Goal: Information Seeking & Learning: Find specific fact

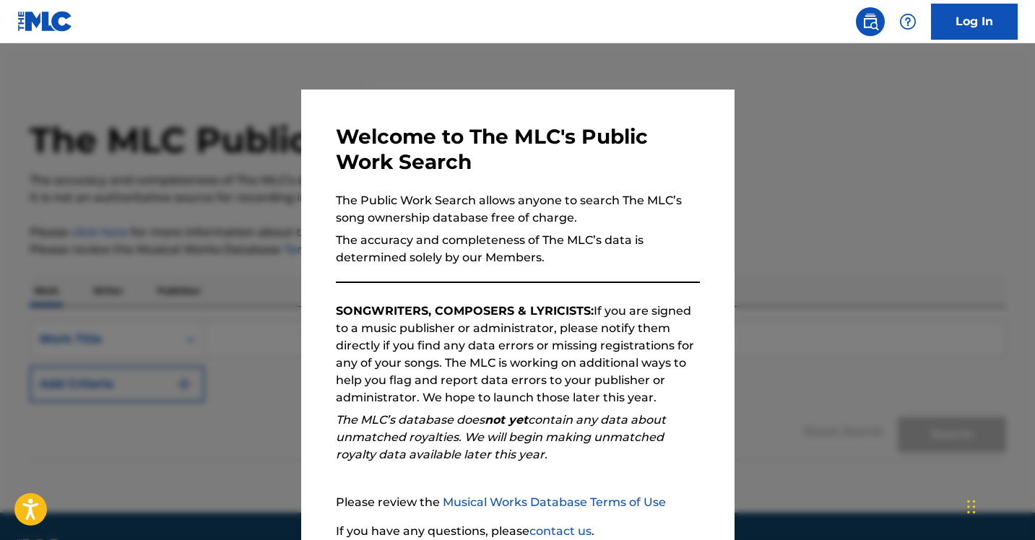
drag, startPoint x: 0, startPoint y: 0, endPoint x: 858, endPoint y: 354, distance: 928.4
click at [858, 354] on div at bounding box center [517, 313] width 1035 height 540
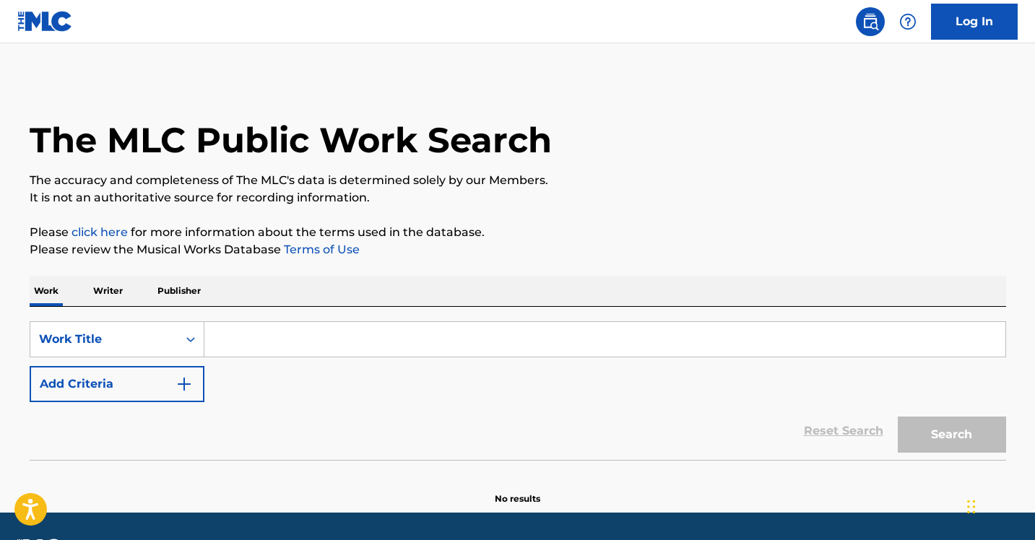
click at [288, 332] on input "Search Form" at bounding box center [604, 339] width 801 height 35
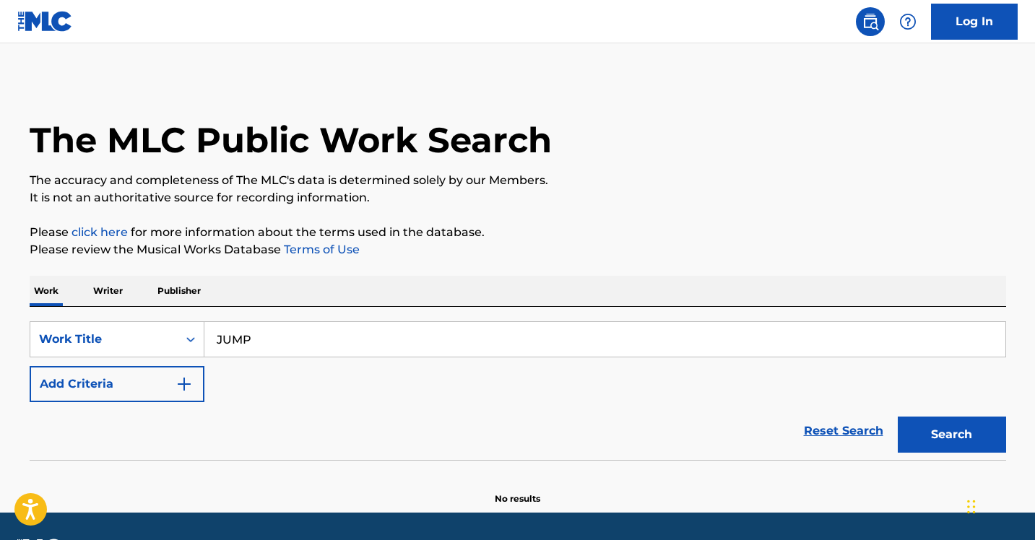
type input "JUMP"
click at [898, 417] on button "Search" at bounding box center [952, 435] width 108 height 36
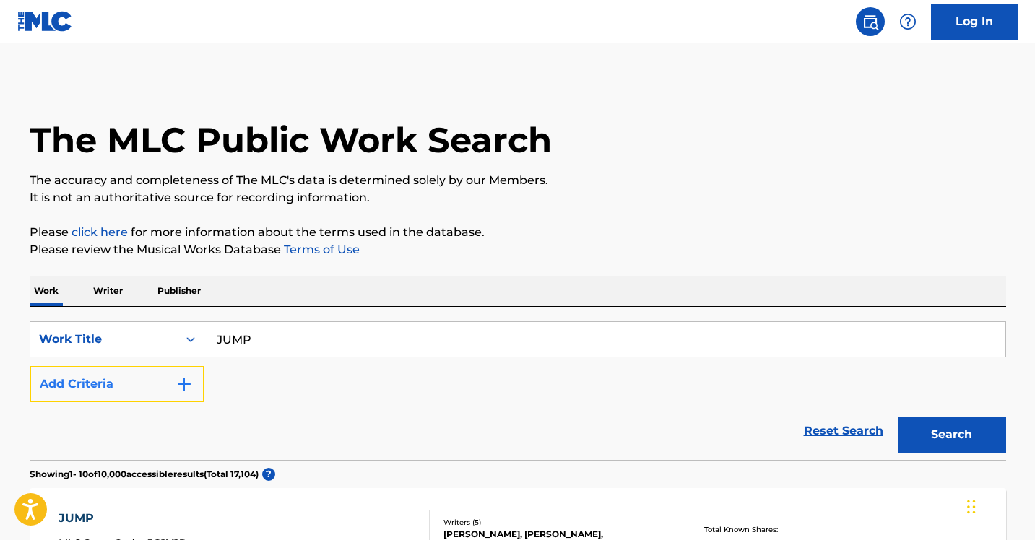
click at [183, 386] on img "Search Form" at bounding box center [184, 384] width 17 height 17
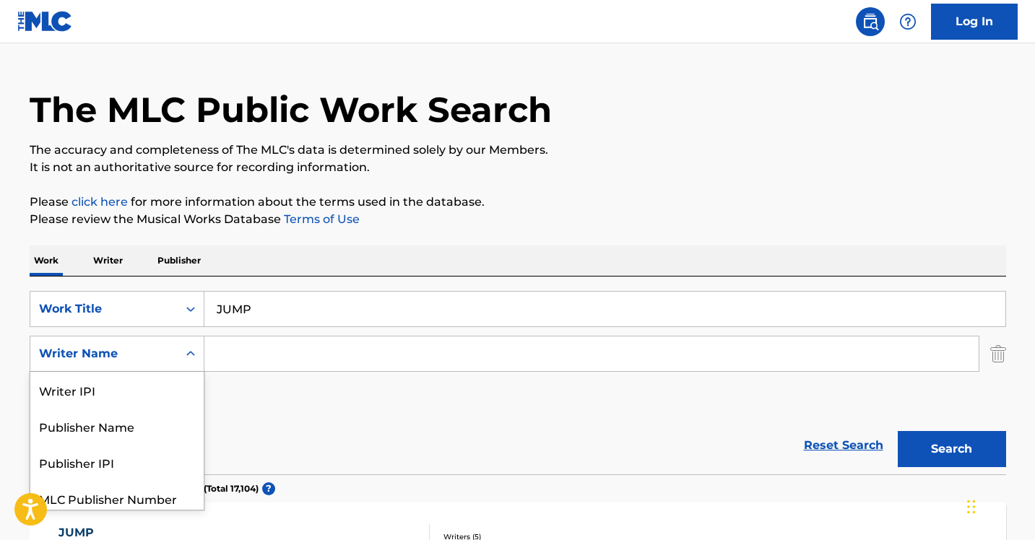
click at [181, 372] on div "Writer Name selected, 5 of 5. 5 results available. Use Up and Down to choose op…" at bounding box center [117, 354] width 175 height 36
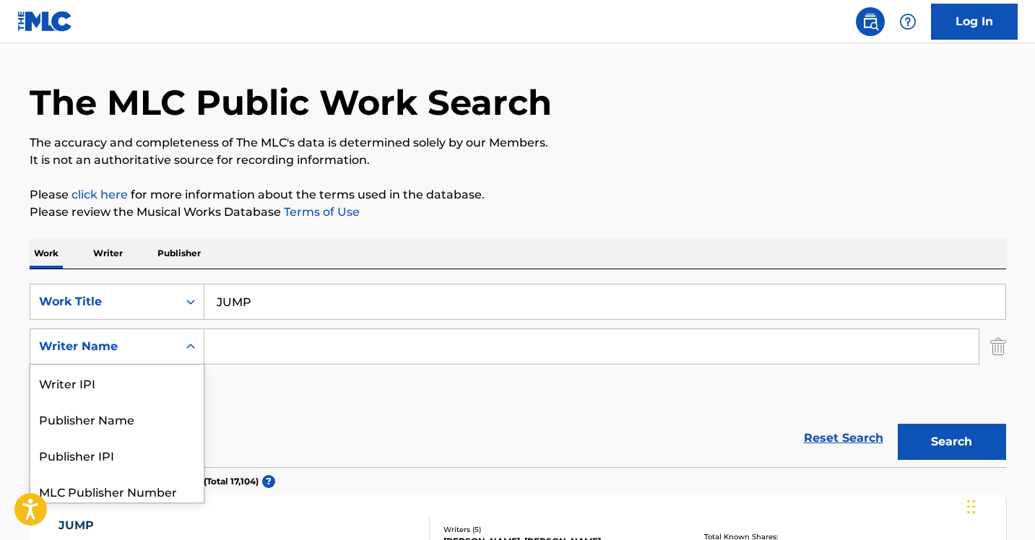
scroll to position [43, 0]
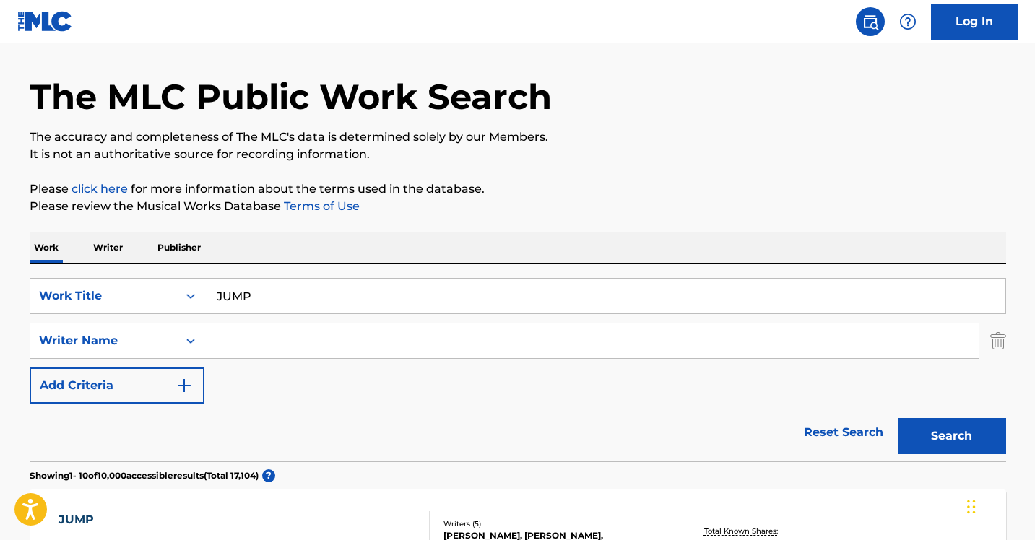
click at [253, 338] on input "Search Form" at bounding box center [591, 341] width 774 height 35
type input "TEDDY"
click at [898, 418] on button "Search" at bounding box center [952, 436] width 108 height 36
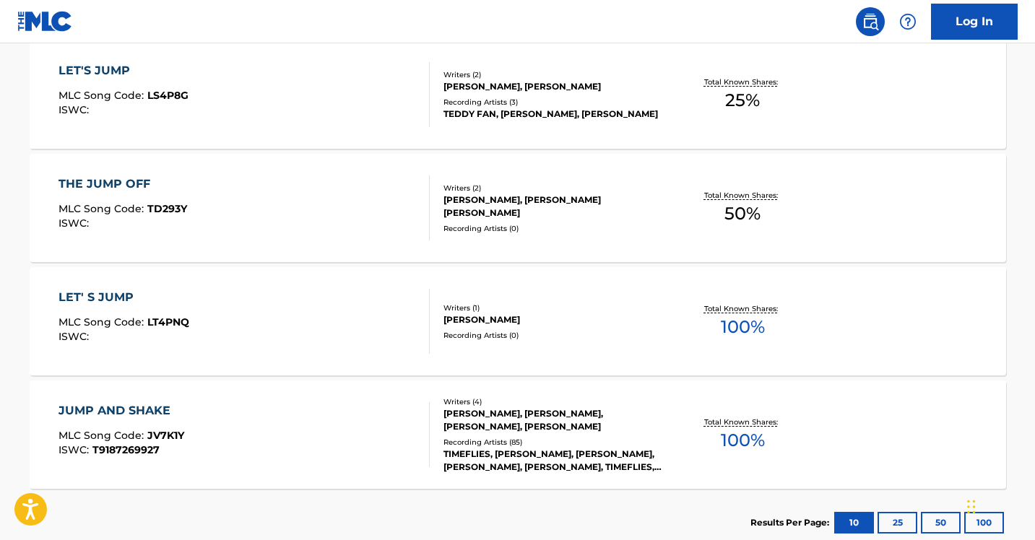
scroll to position [926, 0]
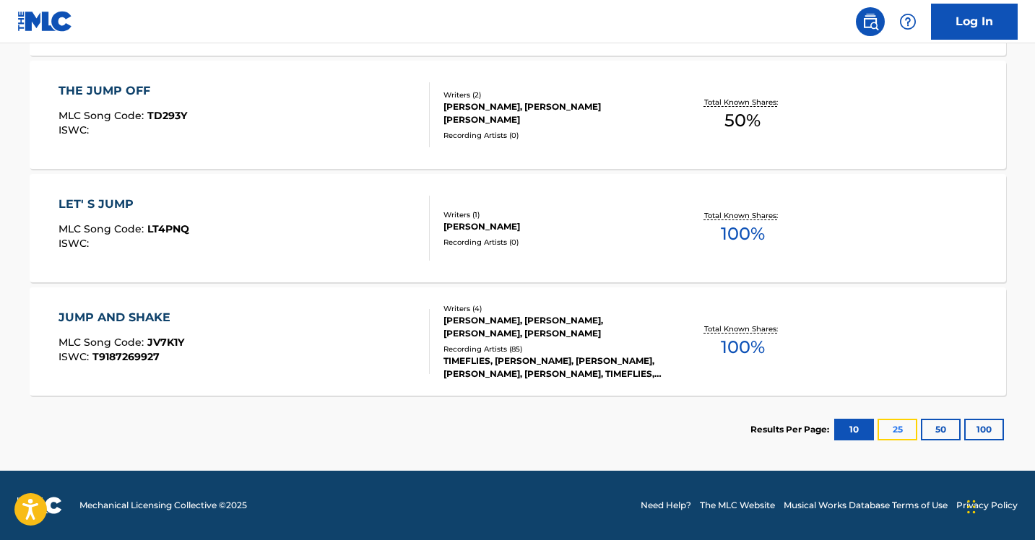
click at [894, 426] on button "25" at bounding box center [898, 430] width 40 height 22
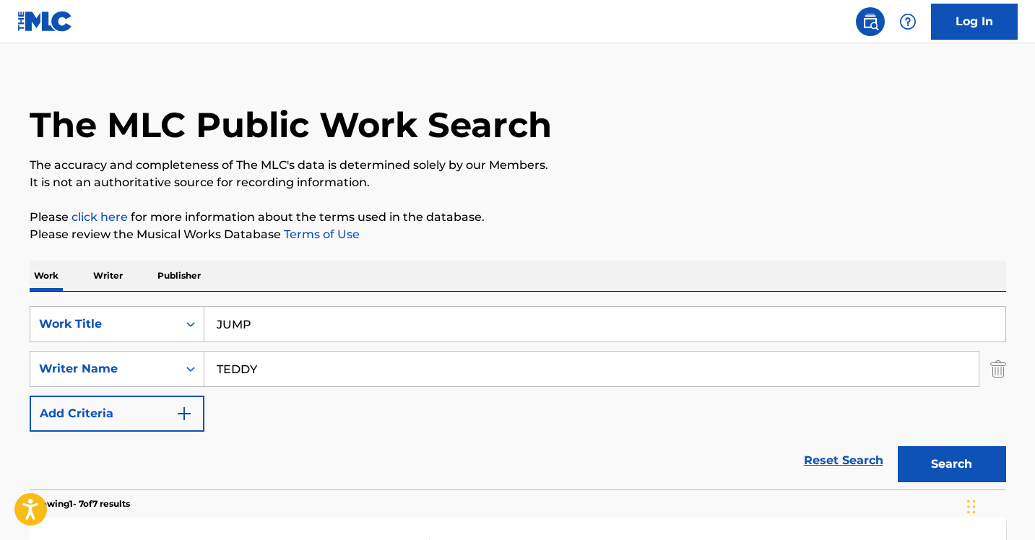
scroll to position [217, 0]
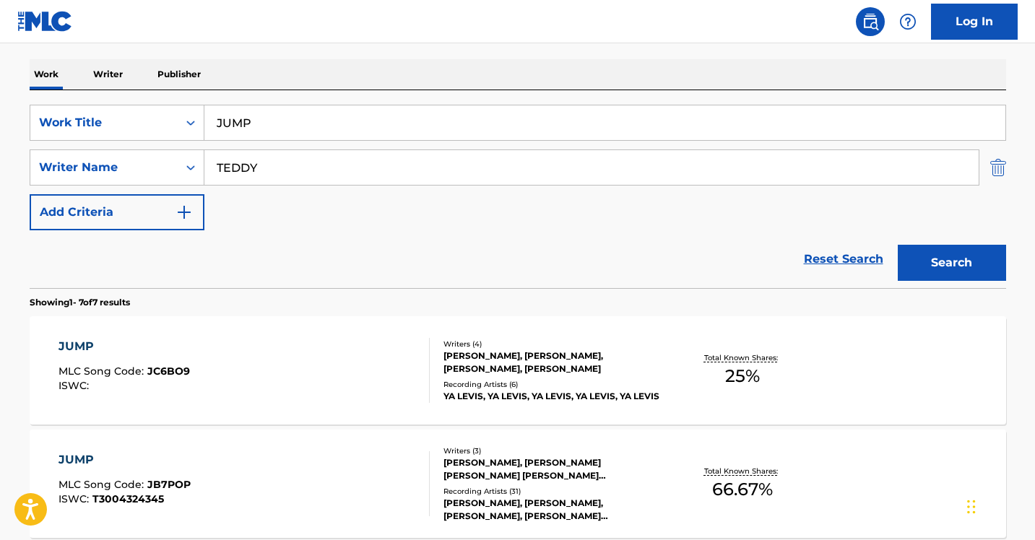
click at [1004, 171] on img "Search Form" at bounding box center [998, 168] width 16 height 36
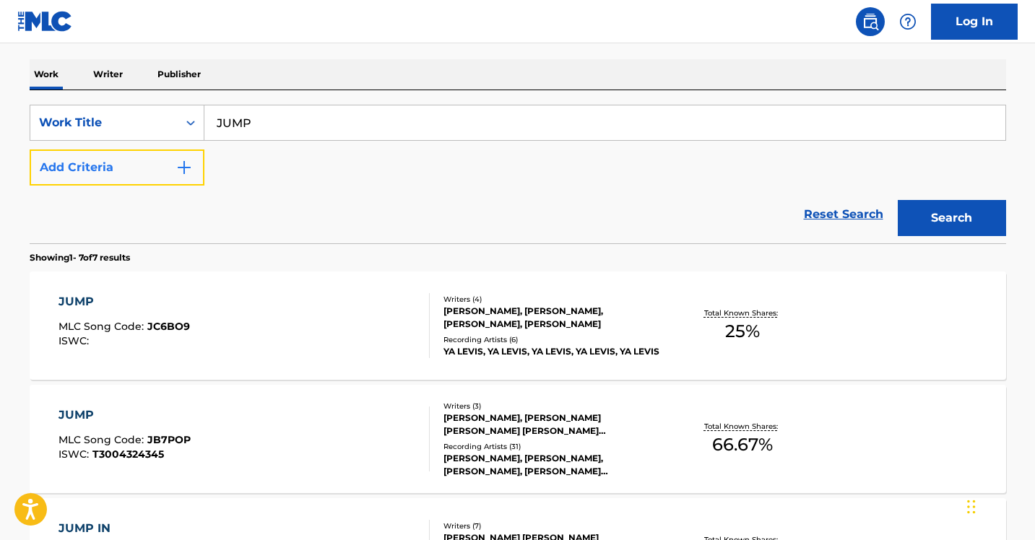
click at [179, 168] on img "Search Form" at bounding box center [184, 167] width 17 height 17
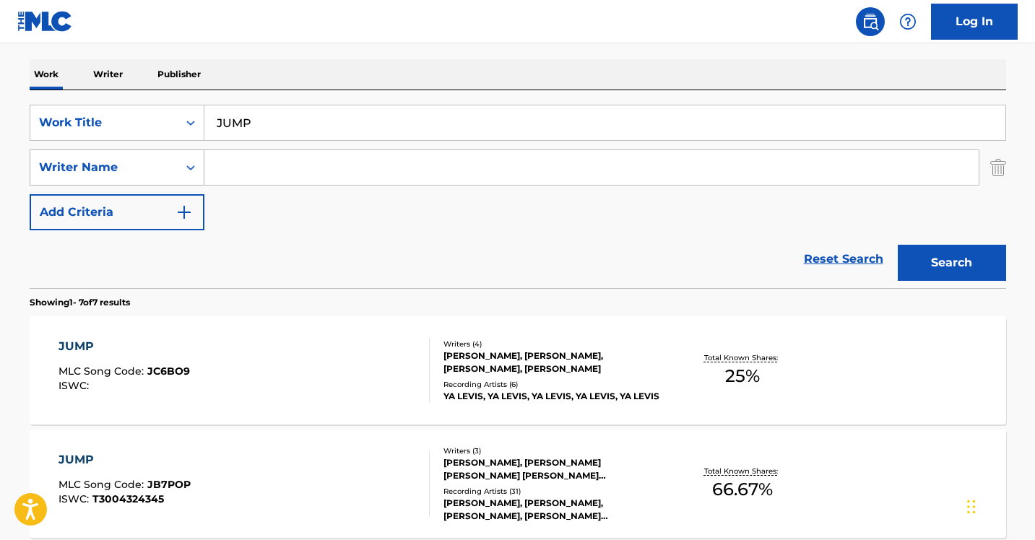
click at [194, 174] on icon "Search Form" at bounding box center [190, 167] width 14 height 14
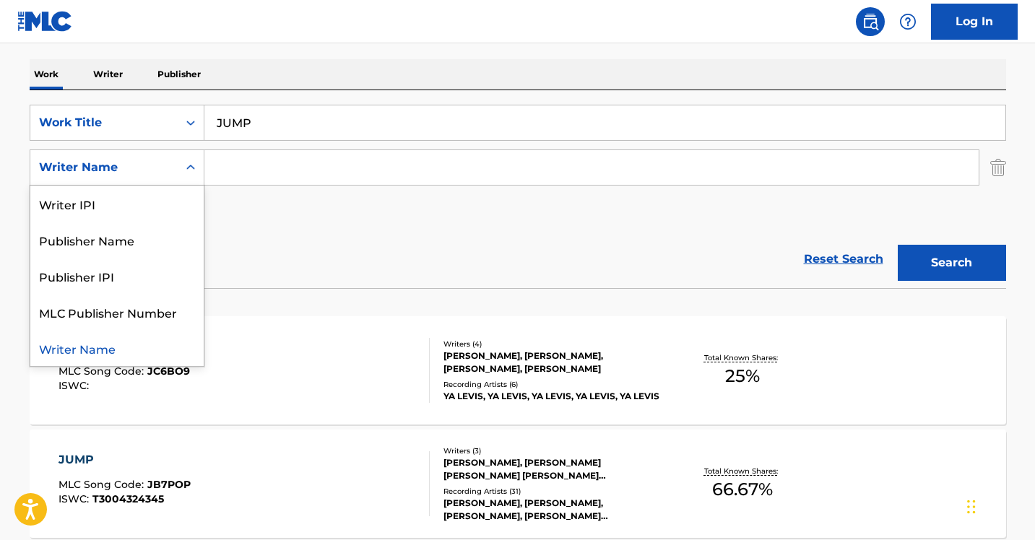
click at [150, 358] on div "Writer Name" at bounding box center [116, 348] width 173 height 36
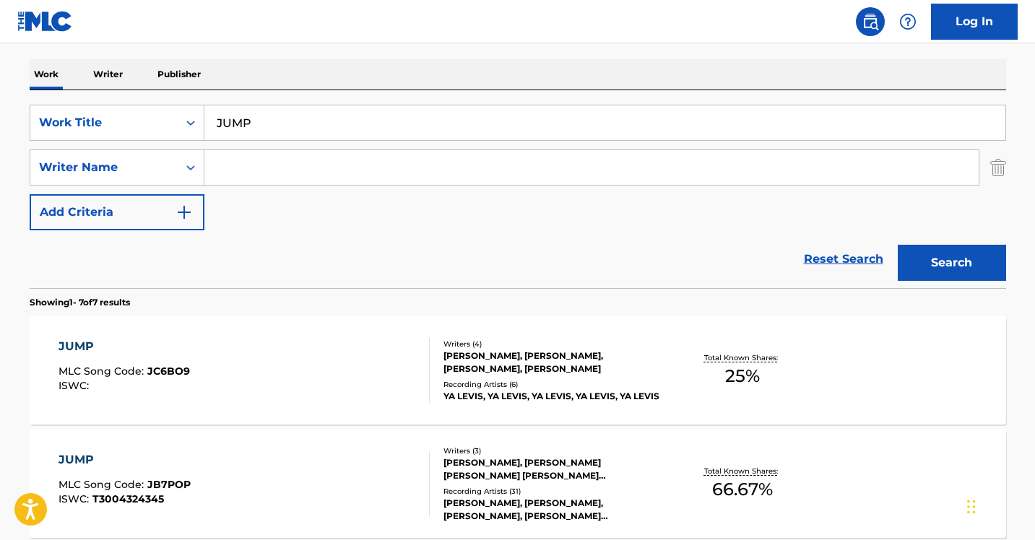
click at [289, 162] on input "Search Form" at bounding box center [591, 167] width 774 height 35
click at [898, 245] on button "Search" at bounding box center [952, 263] width 108 height 36
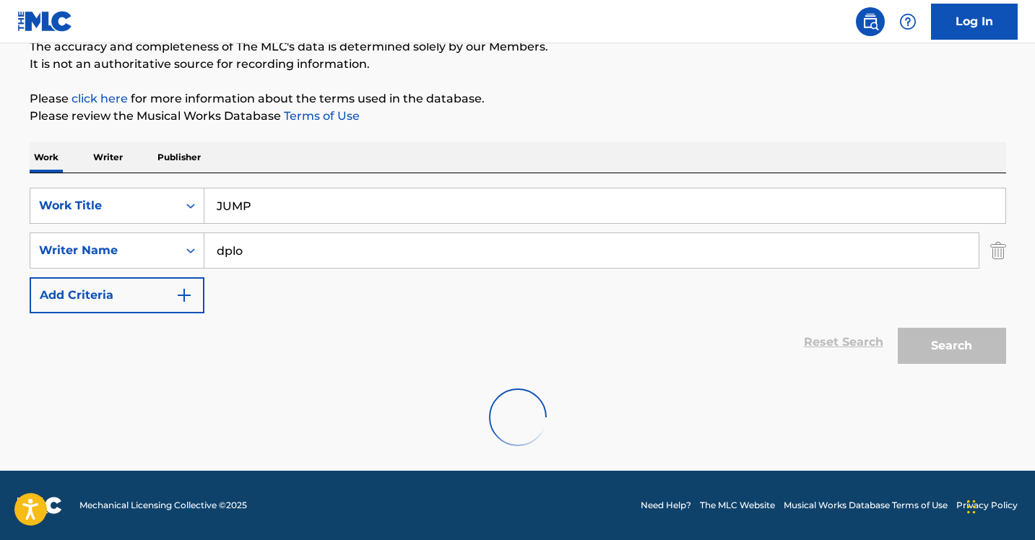
scroll to position [87, 0]
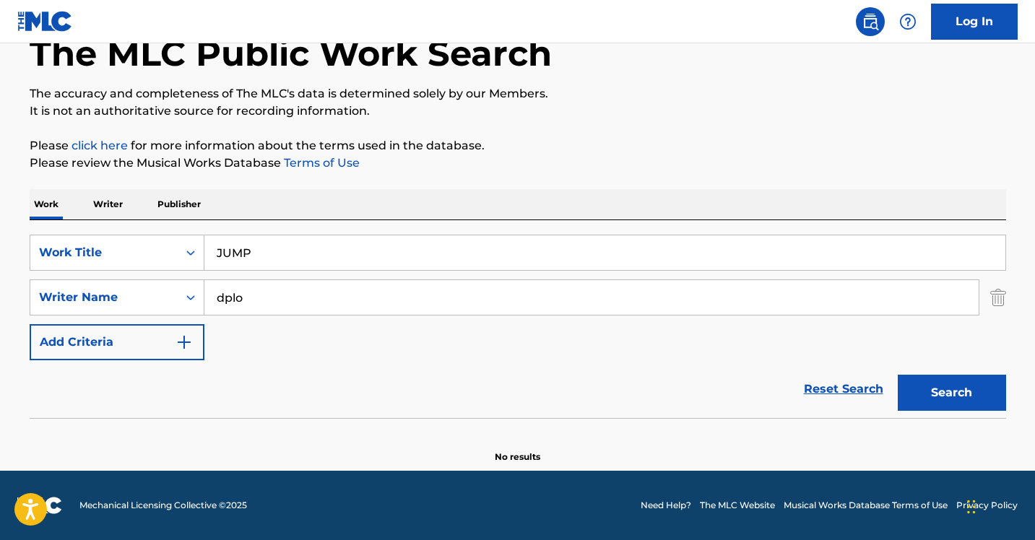
click at [236, 303] on input "dplo" at bounding box center [591, 297] width 774 height 35
click at [898, 375] on button "Search" at bounding box center [952, 393] width 108 height 36
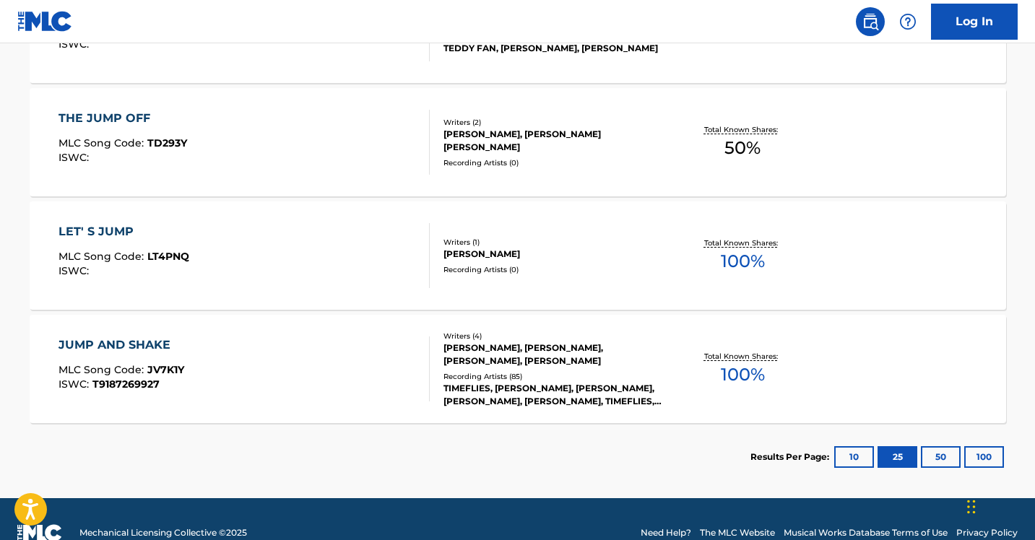
scroll to position [926, 0]
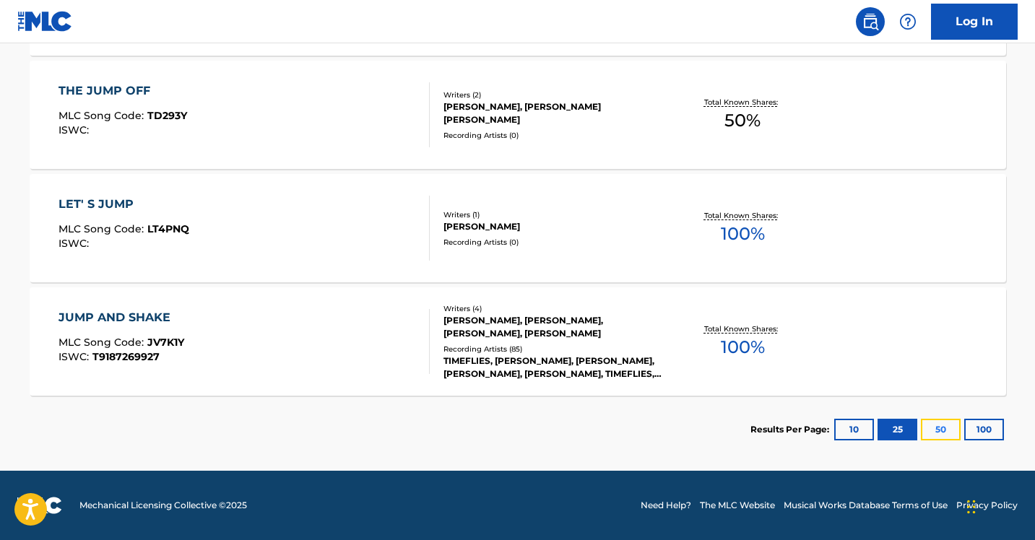
click at [934, 431] on button "50" at bounding box center [941, 430] width 40 height 22
click at [864, 428] on button "10" at bounding box center [854, 430] width 40 height 22
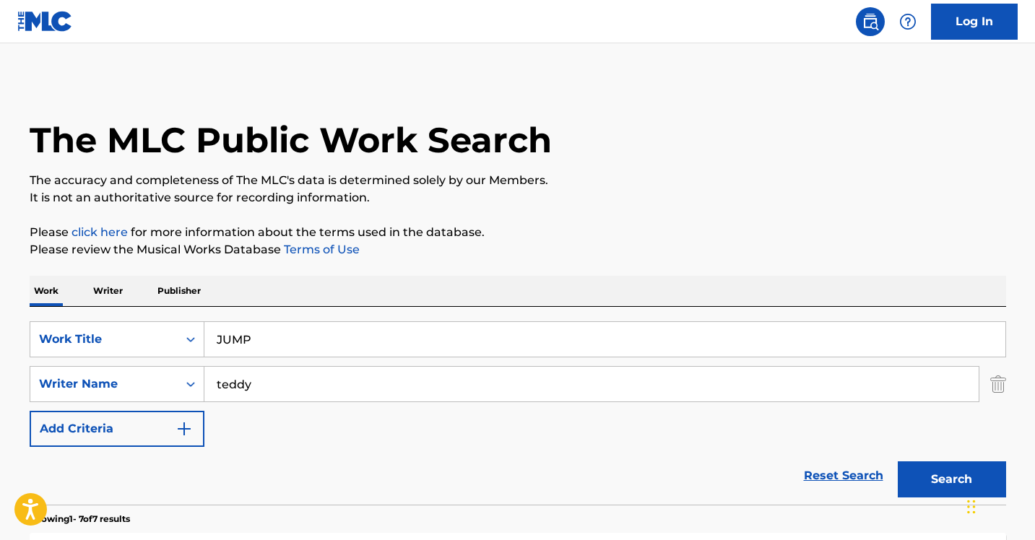
click at [236, 382] on input "teddy" at bounding box center [591, 384] width 774 height 35
type input "blackpink"
click at [898, 462] on button "Search" at bounding box center [952, 480] width 108 height 36
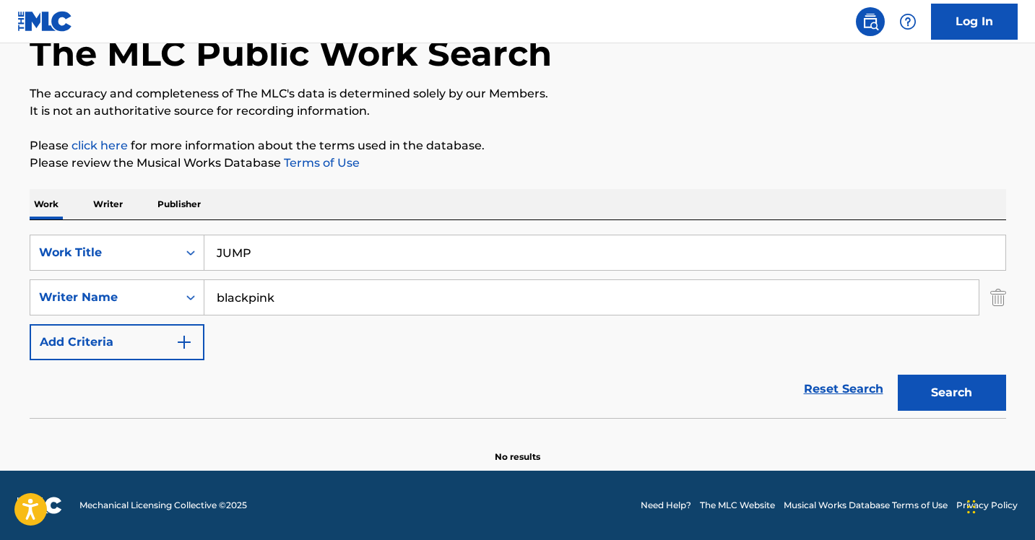
click at [244, 296] on input "blackpink" at bounding box center [591, 297] width 774 height 35
click at [107, 191] on p "Writer" at bounding box center [108, 204] width 38 height 30
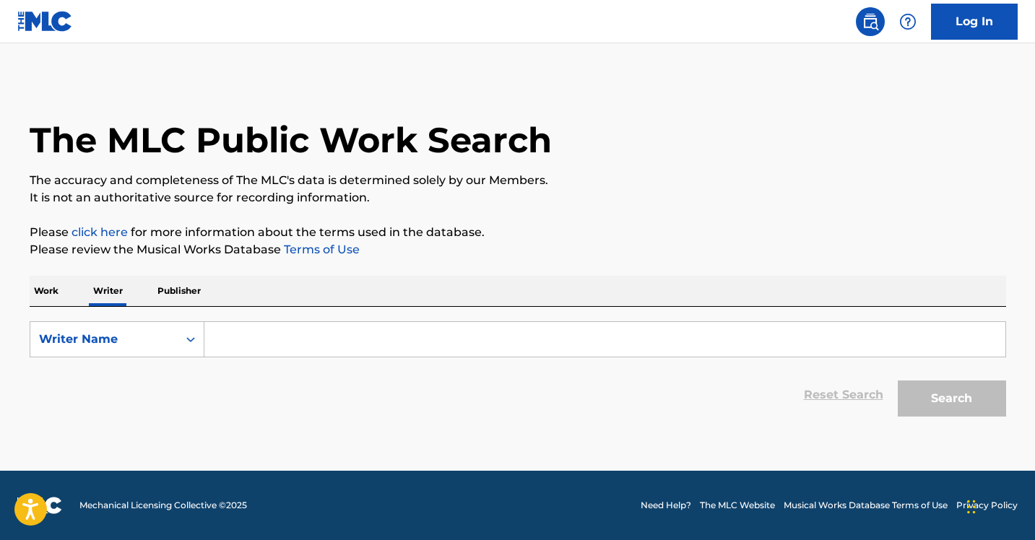
click at [242, 342] on input "Search Form" at bounding box center [604, 339] width 801 height 35
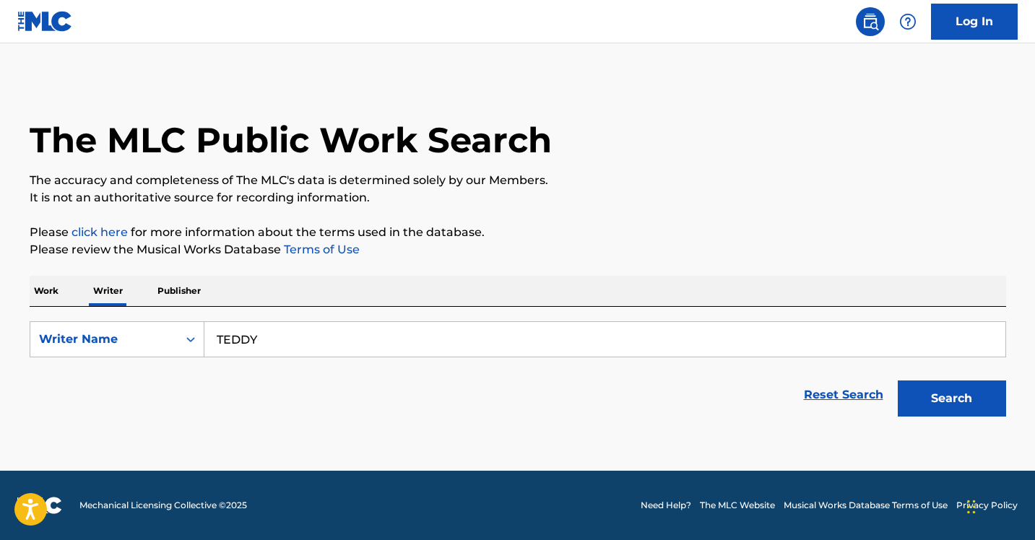
type input "TEDDY"
click at [898, 381] on button "Search" at bounding box center [952, 399] width 108 height 36
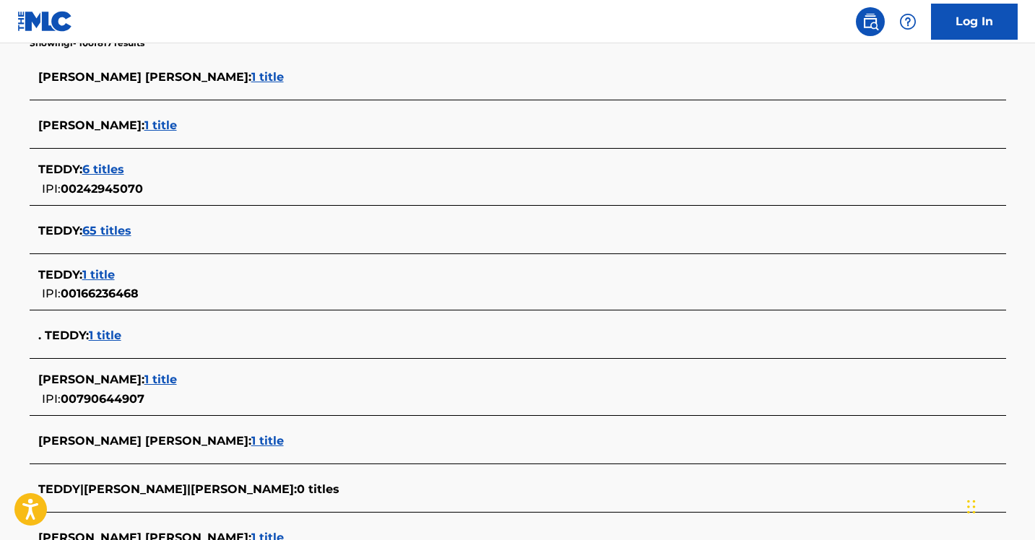
scroll to position [414, 0]
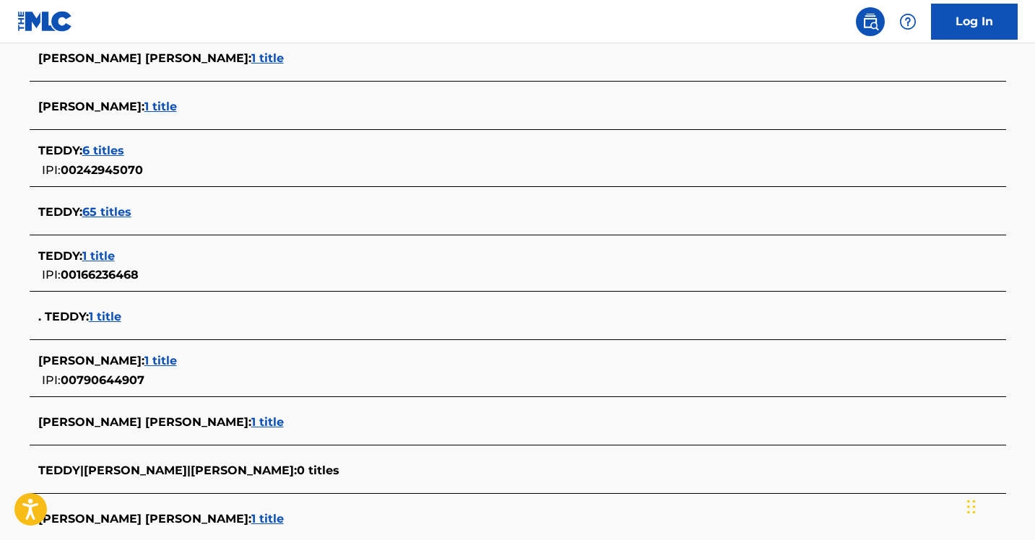
click at [120, 215] on span "65 titles" at bounding box center [106, 212] width 49 height 14
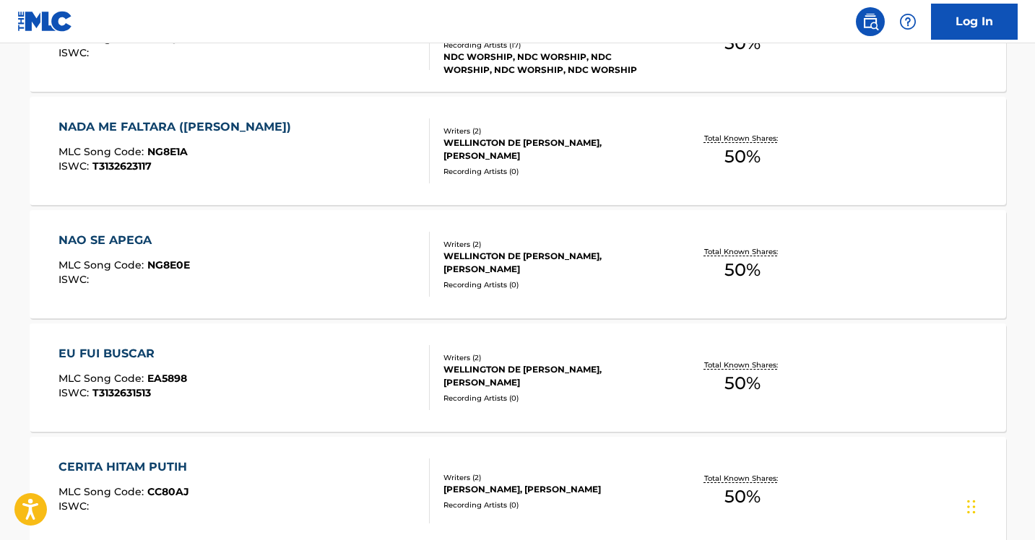
scroll to position [933, 0]
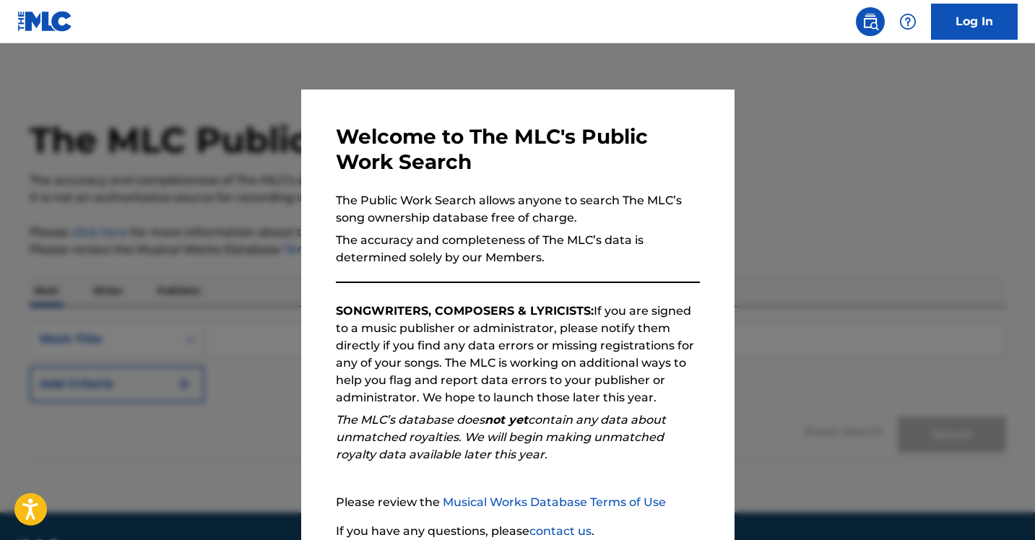
scroll to position [121, 0]
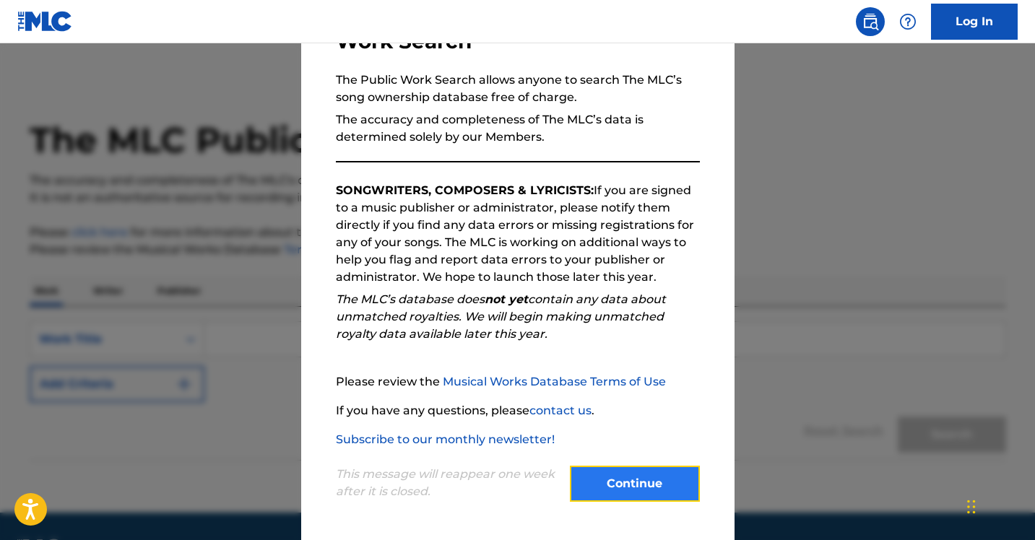
click at [641, 496] on button "Continue" at bounding box center [635, 484] width 130 height 36
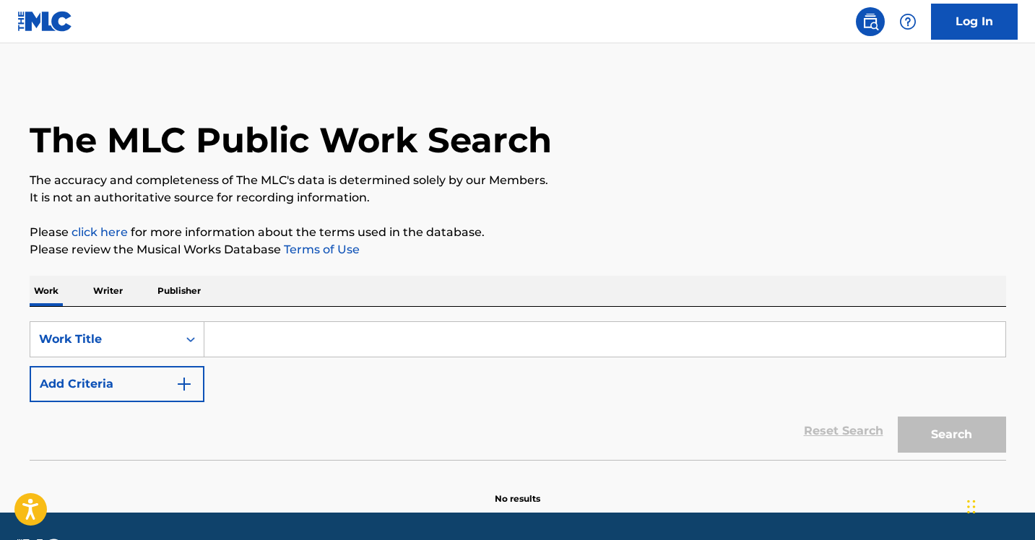
click at [158, 290] on p "Publisher" at bounding box center [179, 291] width 52 height 30
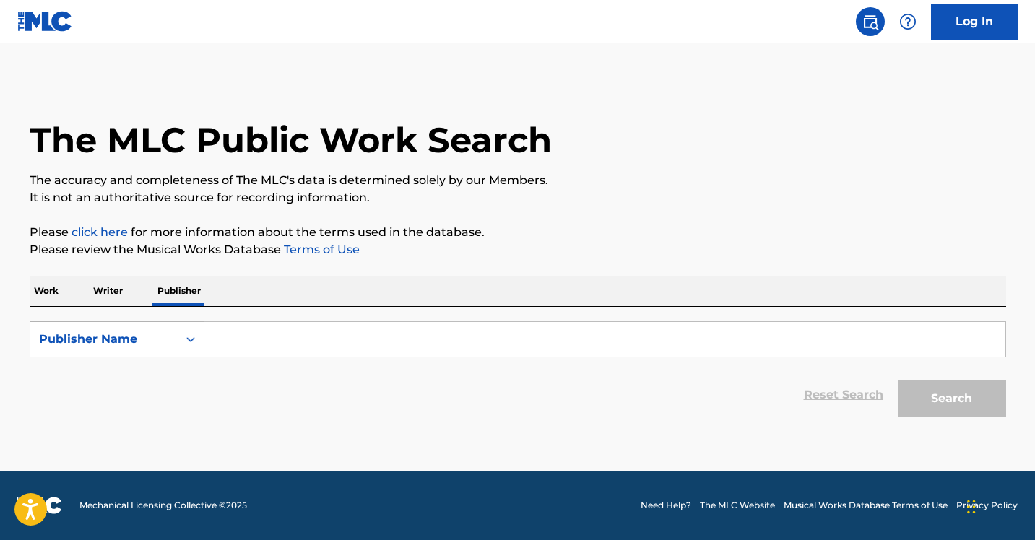
click at [147, 350] on div "Publisher Name" at bounding box center [103, 339] width 147 height 27
click at [126, 285] on p "Writer" at bounding box center [108, 291] width 38 height 30
click at [150, 341] on div "Writer Name" at bounding box center [104, 339] width 130 height 17
click at [150, 340] on div "Writer Name" at bounding box center [104, 339] width 130 height 17
click at [264, 342] on input "Search Form" at bounding box center [604, 339] width 801 height 35
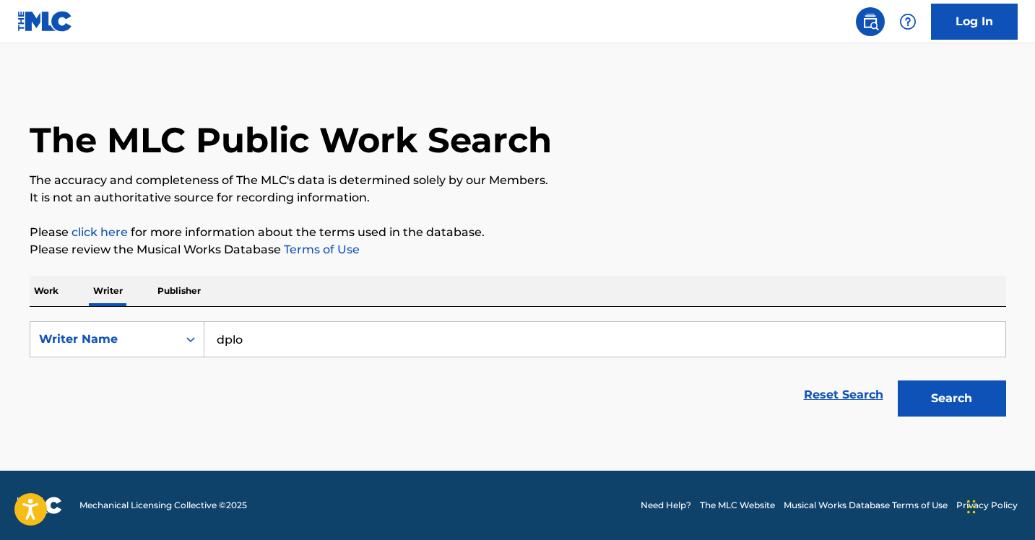
type input "dplo"
click at [898, 381] on button "Search" at bounding box center [952, 399] width 108 height 36
click at [270, 332] on input "dplo" at bounding box center [604, 339] width 801 height 35
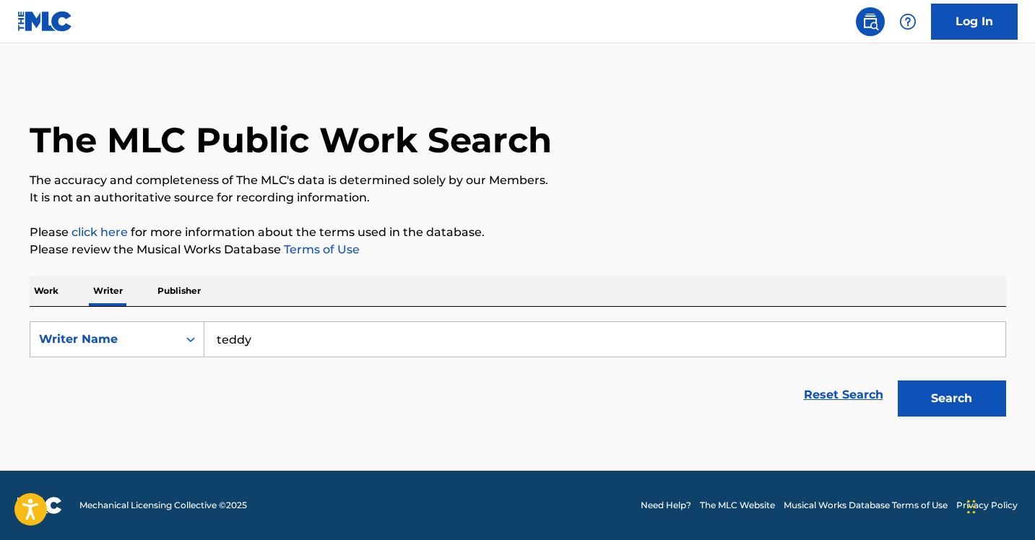
click at [898, 381] on button "Search" at bounding box center [952, 399] width 108 height 36
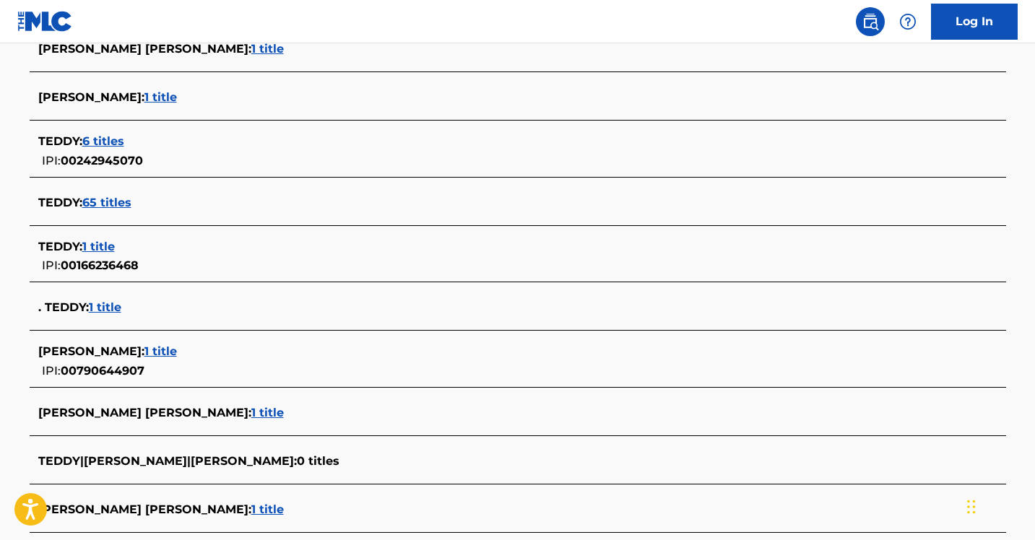
scroll to position [566, 0]
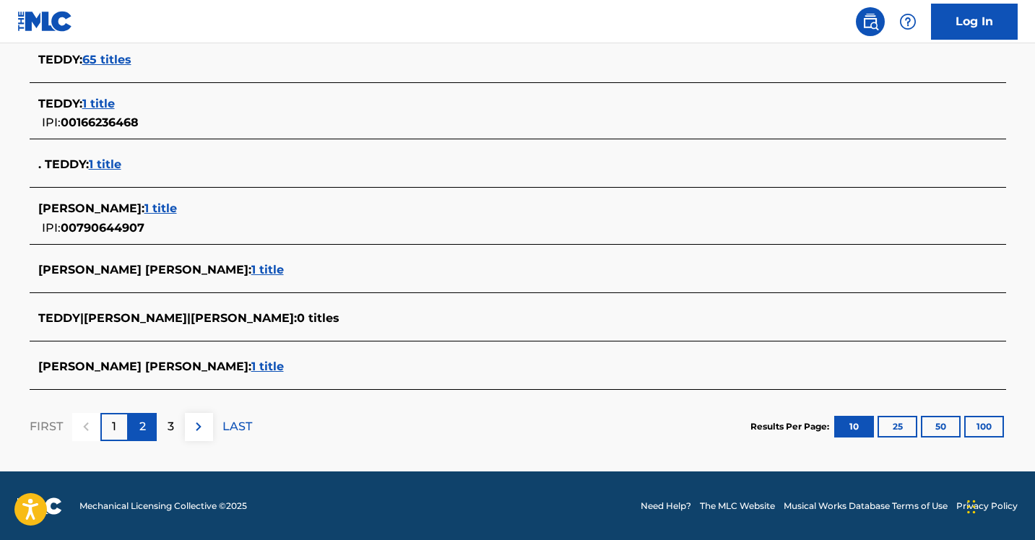
click at [143, 420] on p "2" at bounding box center [142, 426] width 7 height 17
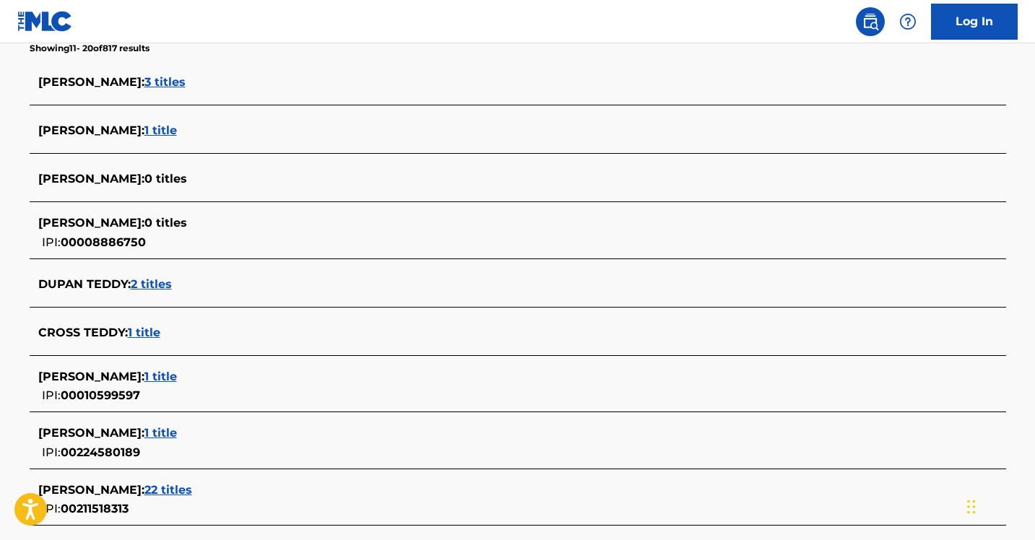
scroll to position [575, 0]
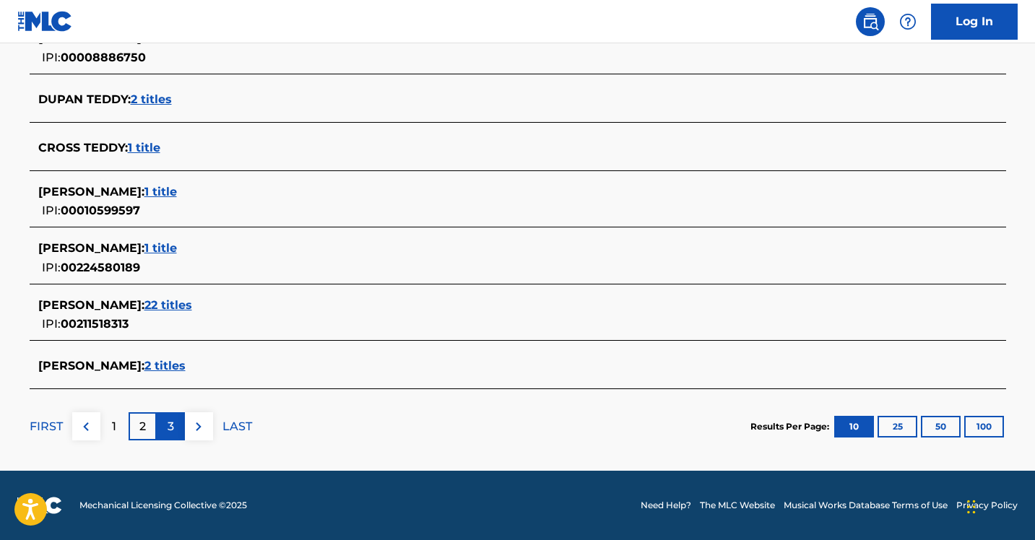
click at [175, 433] on div "3" at bounding box center [171, 427] width 28 height 28
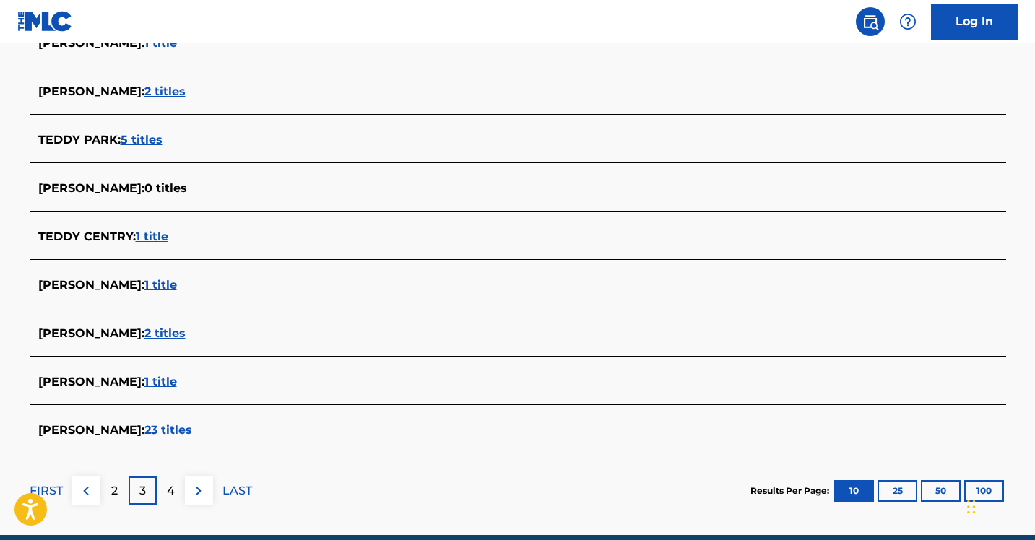
scroll to position [542, 0]
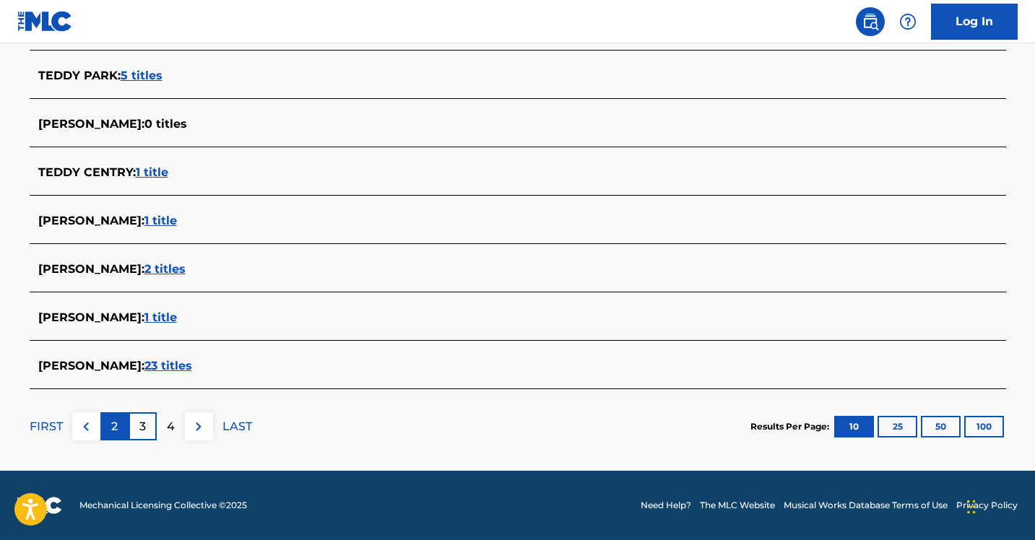
click at [120, 431] on div "2" at bounding box center [114, 427] width 28 height 28
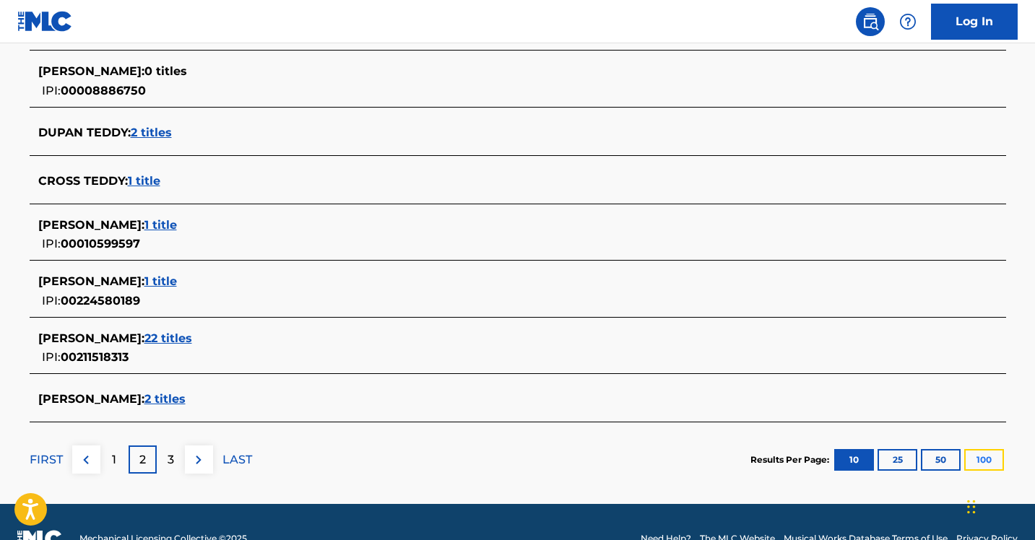
click at [985, 456] on button "100" at bounding box center [984, 460] width 40 height 22
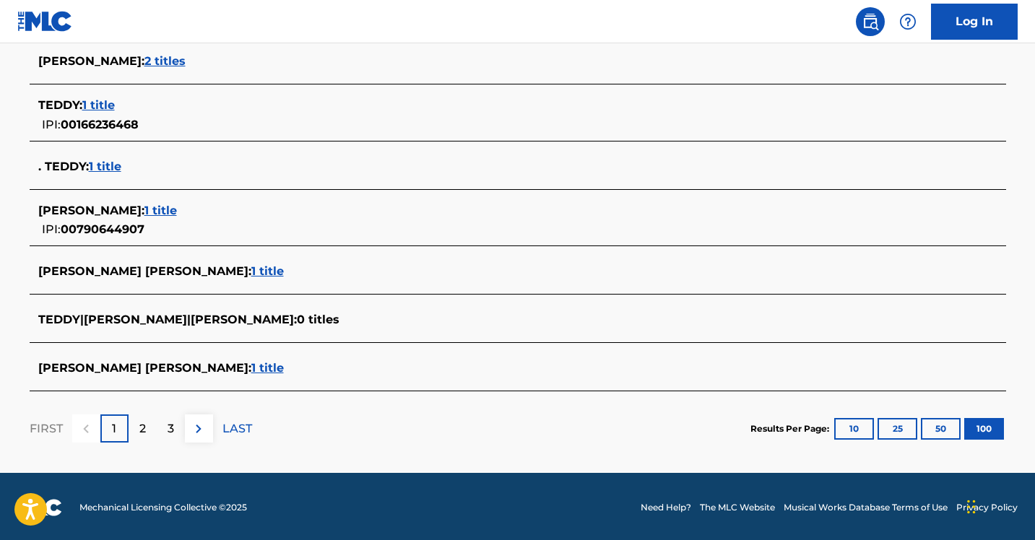
scroll to position [5014, 0]
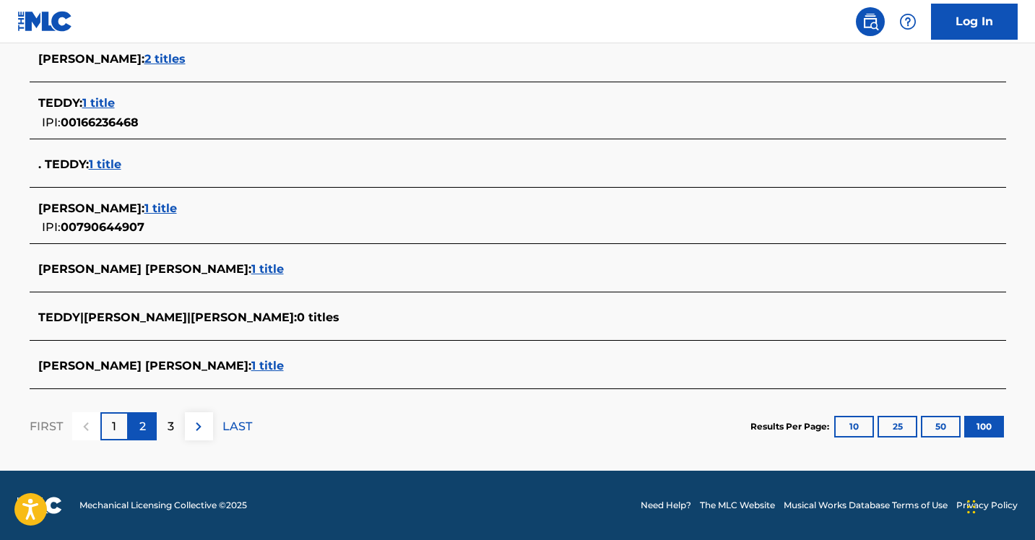
click at [146, 428] on div "2" at bounding box center [143, 427] width 28 height 28
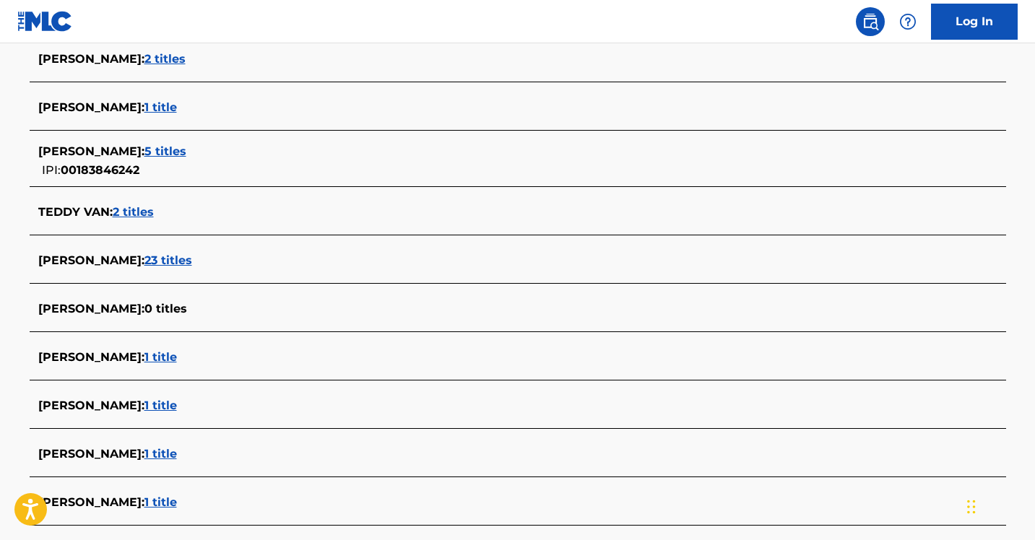
scroll to position [5022, 0]
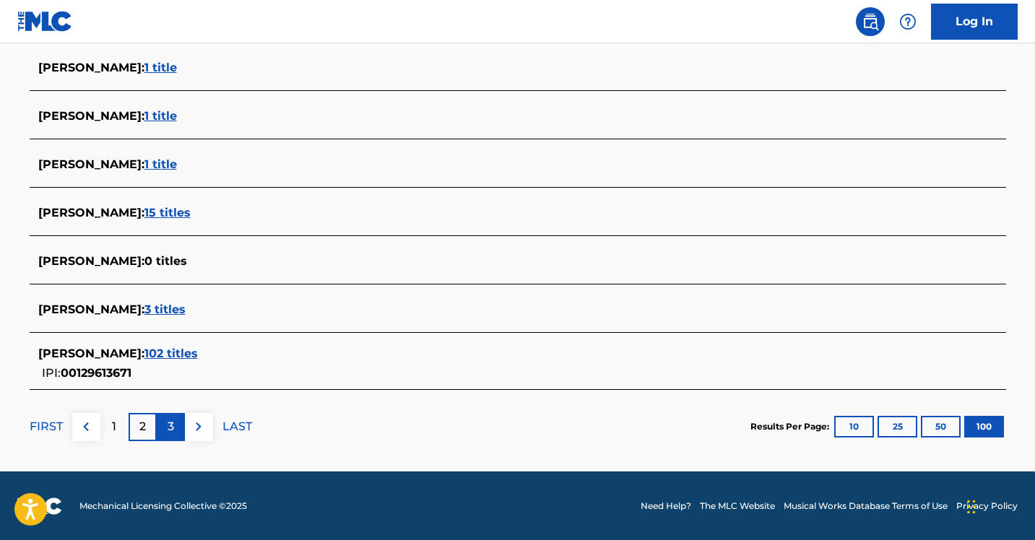
click at [170, 430] on p "3" at bounding box center [171, 426] width 7 height 17
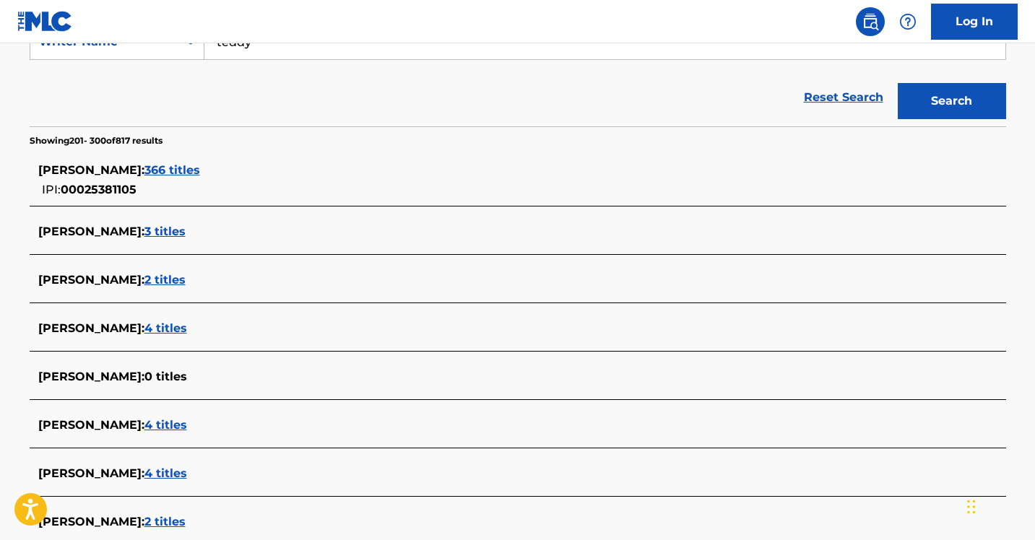
scroll to position [292, 0]
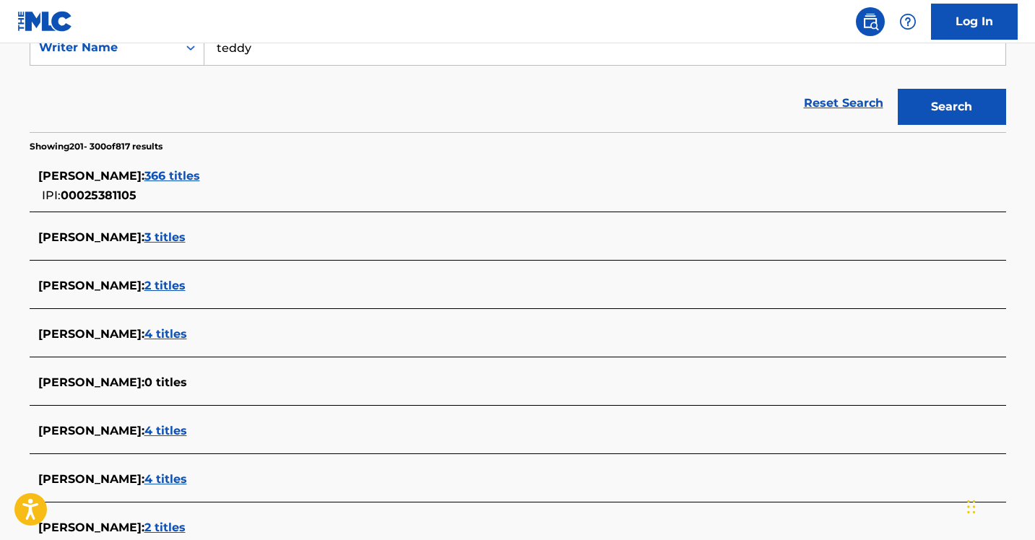
click at [364, 59] on input "teddy" at bounding box center [604, 47] width 801 height 35
paste input "W0370000"
type input "W0370000"
click at [898, 89] on button "Search" at bounding box center [952, 107] width 108 height 36
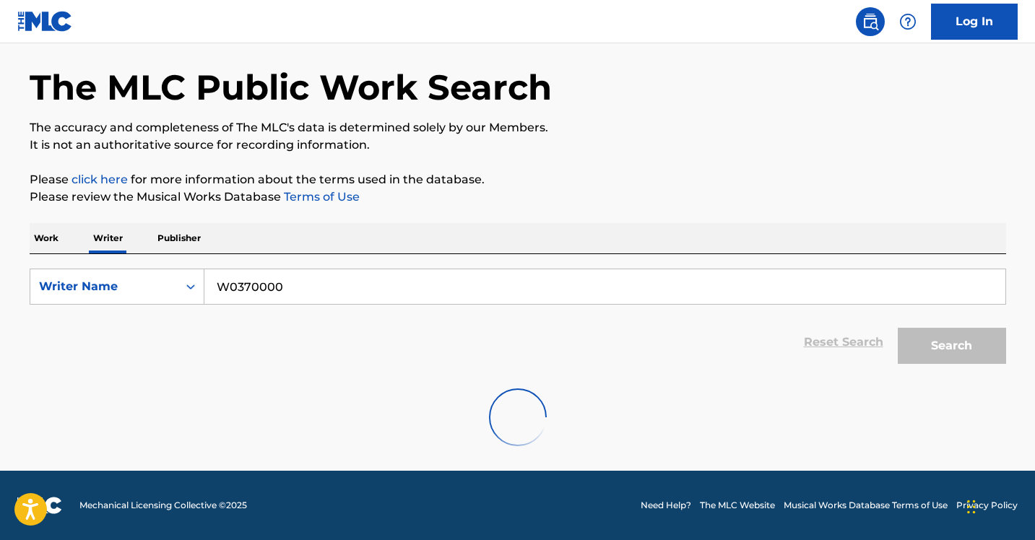
scroll to position [0, 0]
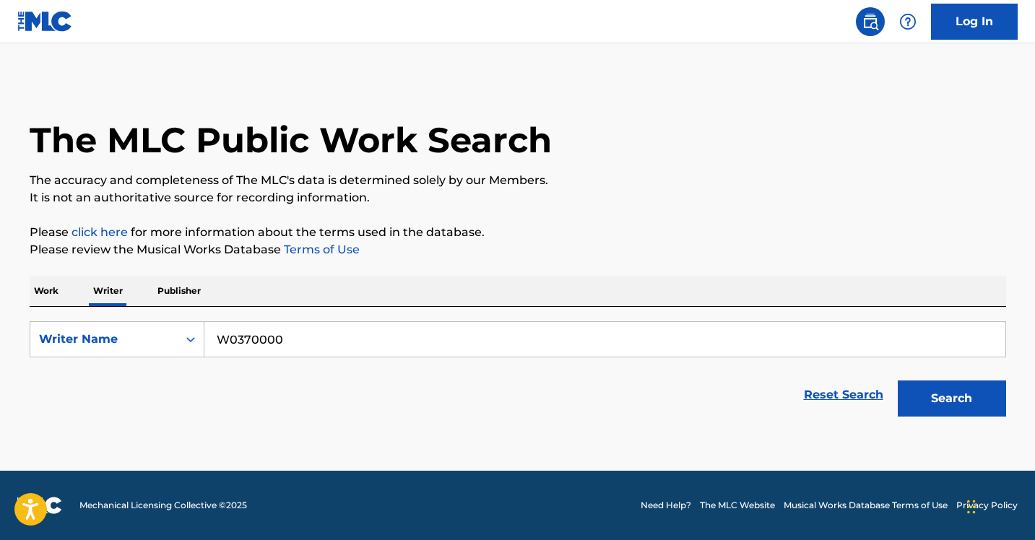
click at [230, 332] on input "W0370000" at bounding box center [604, 339] width 801 height 35
click at [186, 284] on p "Publisher" at bounding box center [179, 291] width 52 height 30
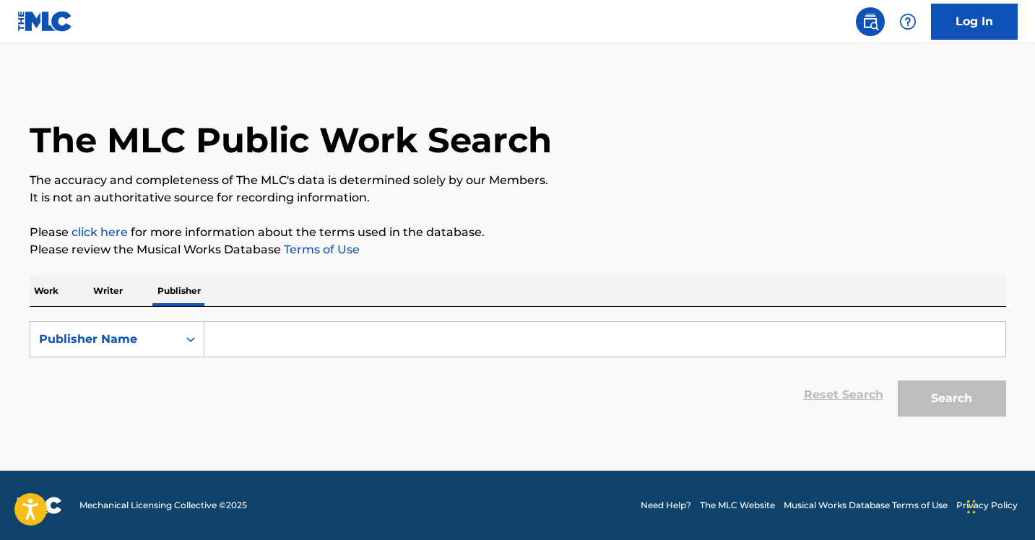
click at [114, 290] on p "Writer" at bounding box center [108, 291] width 38 height 30
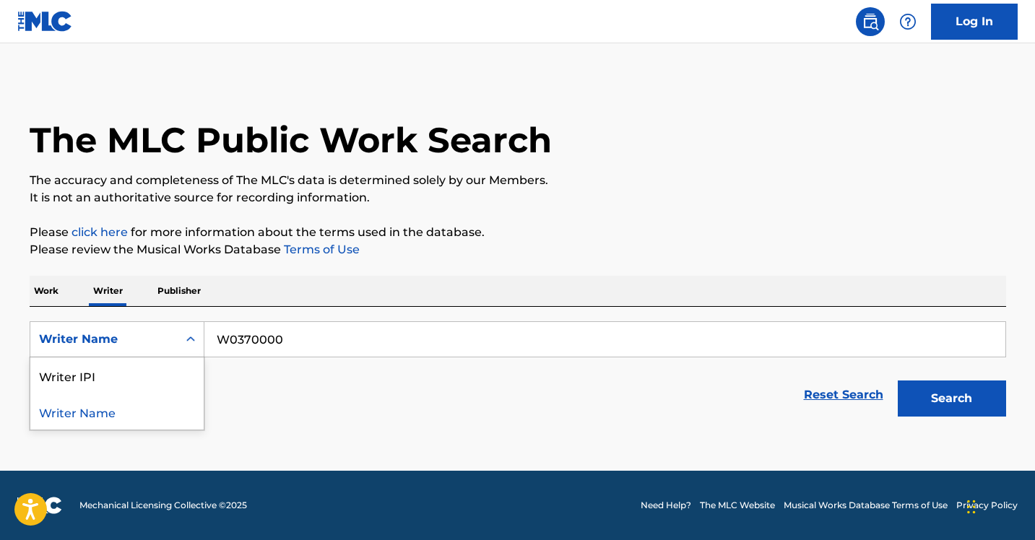
click at [138, 324] on div "Writer Name" at bounding box center [117, 339] width 175 height 36
click at [135, 381] on div "Writer IPI" at bounding box center [116, 376] width 173 height 36
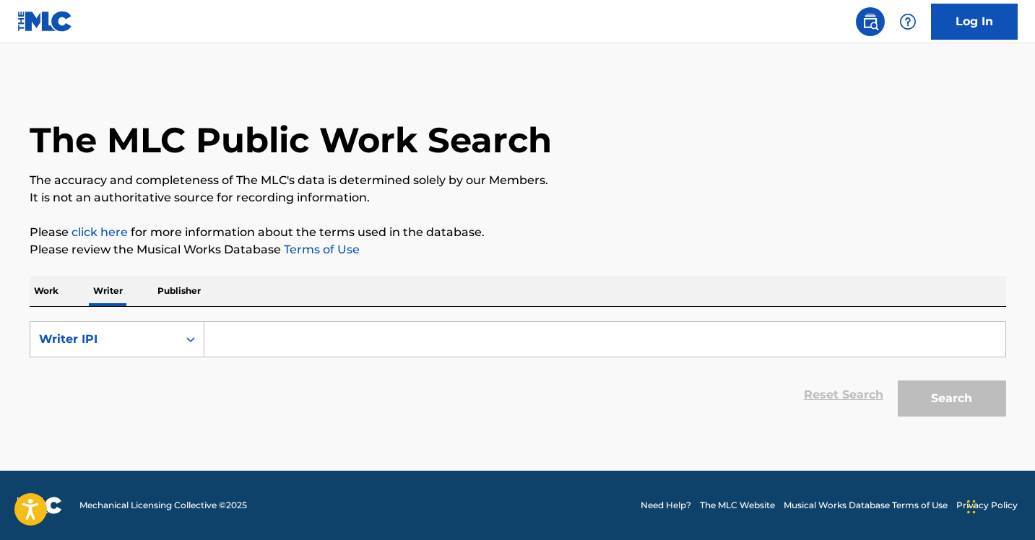
click at [228, 329] on input "Search Form" at bounding box center [604, 339] width 801 height 35
paste input "W0370000"
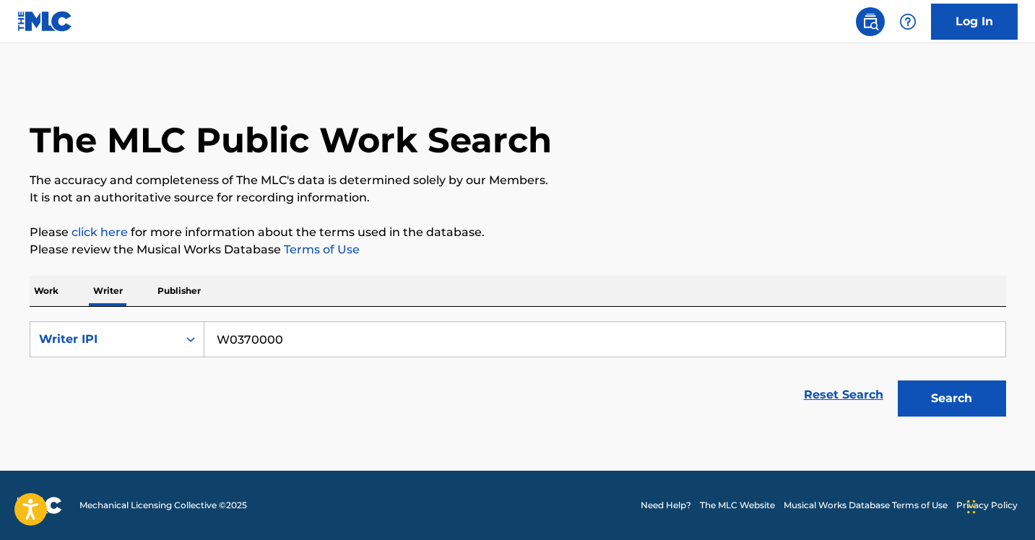
click at [228, 329] on input "W0370000" at bounding box center [604, 339] width 801 height 35
click at [898, 381] on button "Search" at bounding box center [952, 399] width 108 height 36
click at [228, 341] on input "W0370000" at bounding box center [604, 339] width 801 height 35
type input "0370000"
click at [898, 381] on button "Search" at bounding box center [952, 399] width 108 height 36
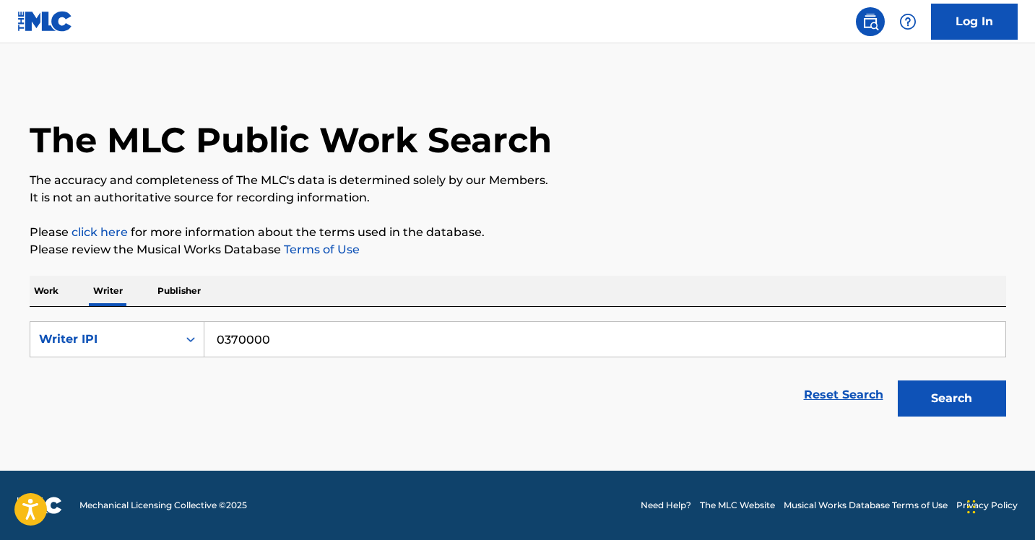
click at [144, 360] on form "SearchWithCriteriaa6a68ed8-1fe3-4466-8a44-90b47be14ba1 Writer IPI 0370000 Reset…" at bounding box center [518, 372] width 977 height 103
click at [144, 347] on div "Writer IPI" at bounding box center [104, 339] width 130 height 17
click at [129, 381] on div "Writer Name" at bounding box center [116, 376] width 173 height 36
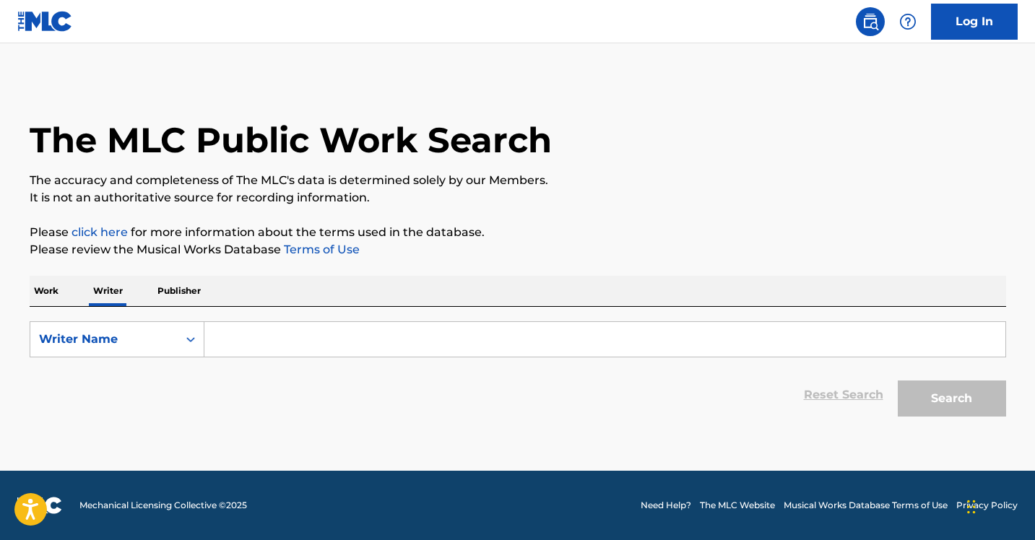
click at [265, 342] on input "Search Form" at bounding box center [604, 339] width 801 height 35
paste input "W0370000"
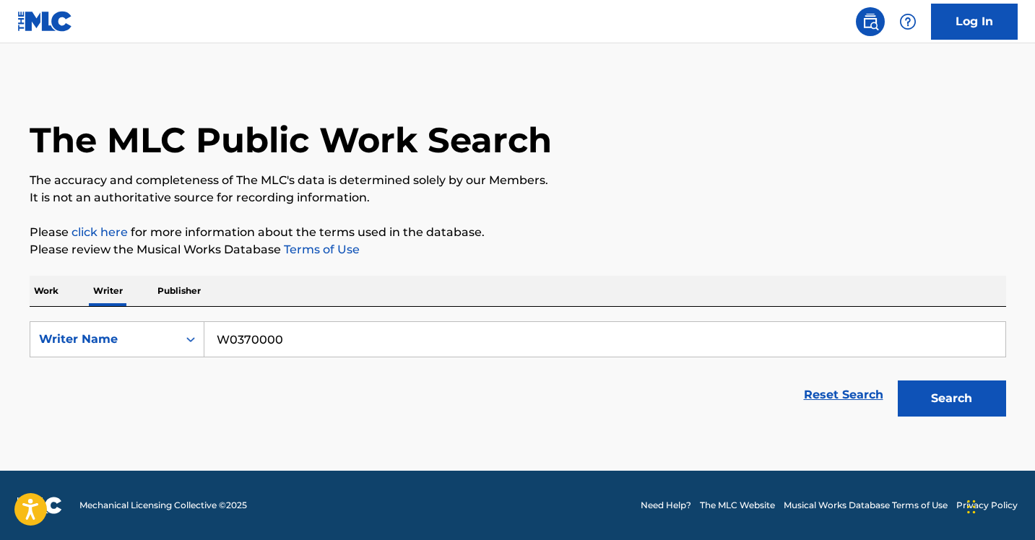
click at [226, 341] on input "W0370000" at bounding box center [604, 339] width 801 height 35
click at [898, 381] on button "Search" at bounding box center [952, 399] width 108 height 36
click at [252, 336] on input "0370000" at bounding box center [604, 339] width 801 height 35
type input "teddy"
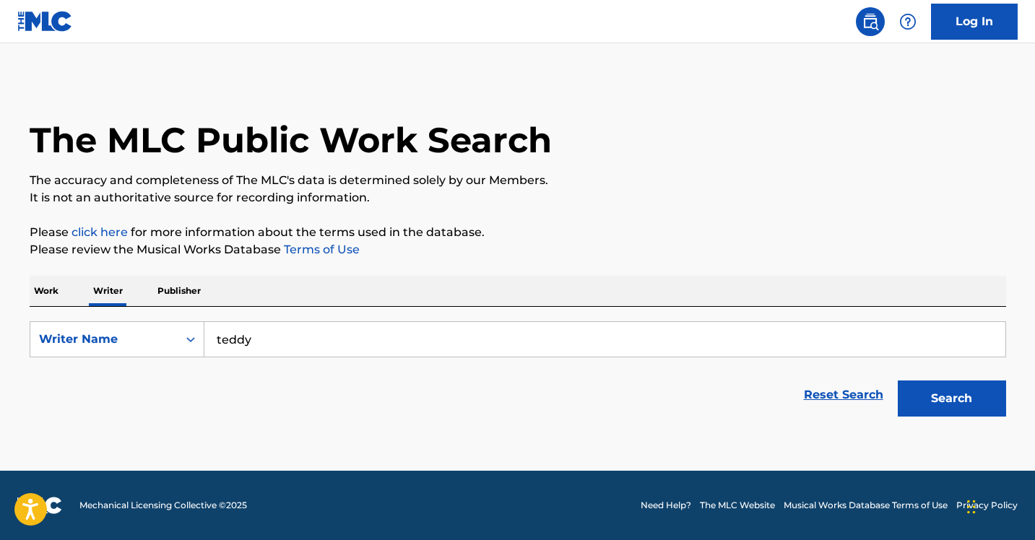
click at [898, 381] on button "Search" at bounding box center [952, 399] width 108 height 36
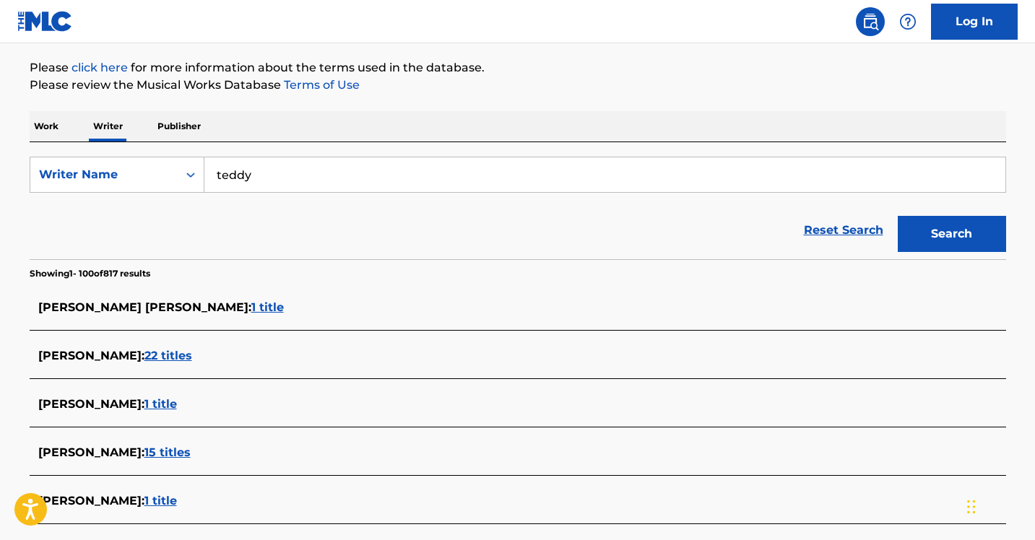
scroll to position [52, 0]
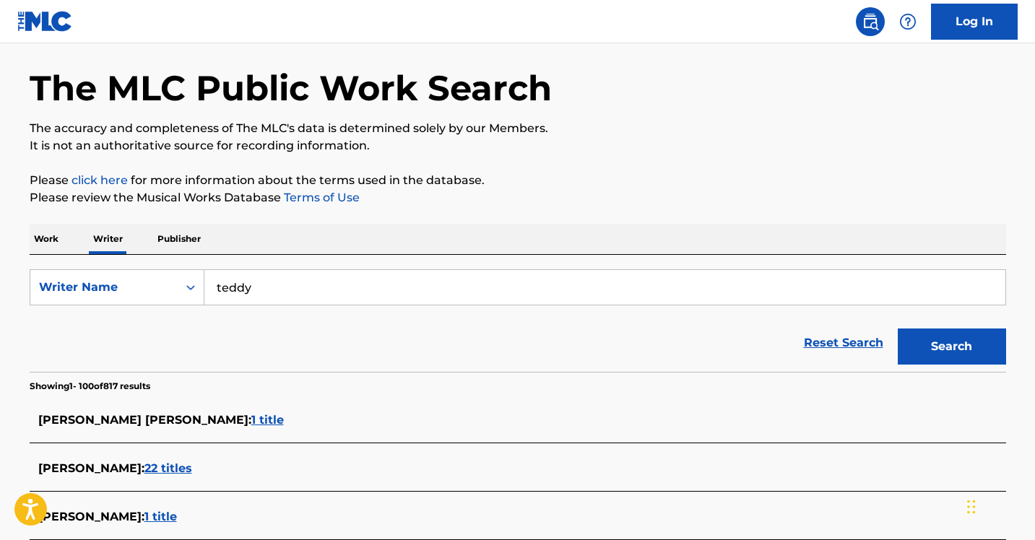
click at [30, 249] on p "Work" at bounding box center [46, 239] width 33 height 30
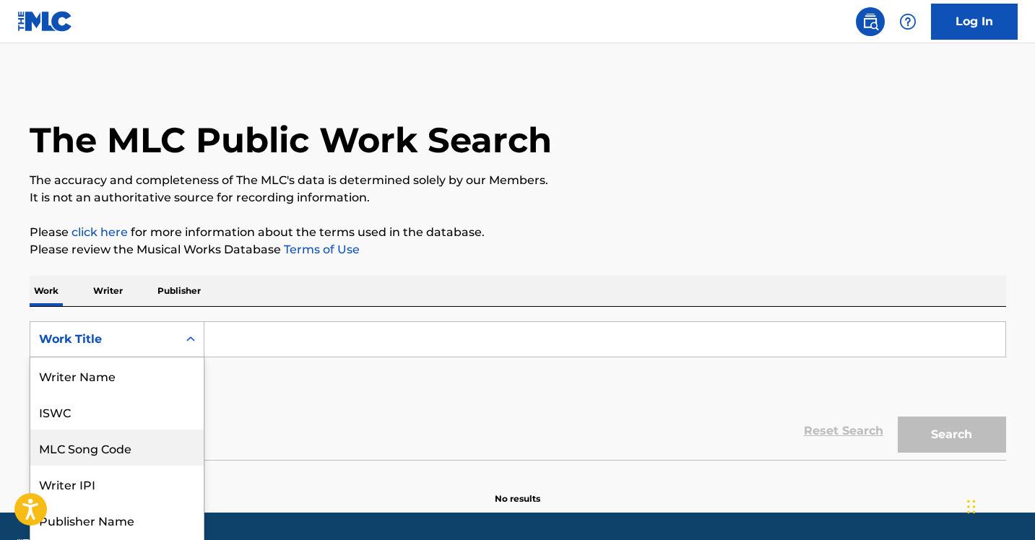
scroll to position [30, 0]
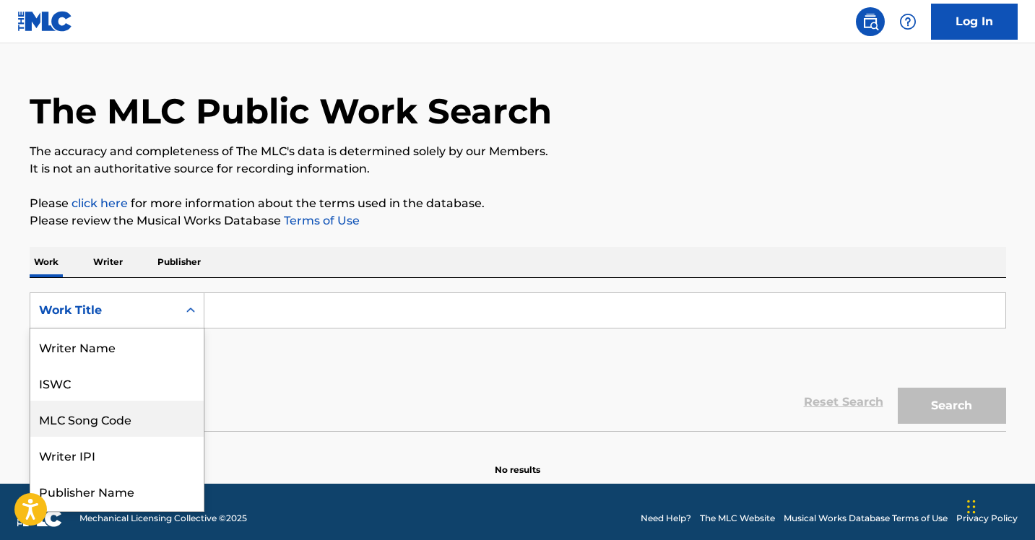
click at [134, 329] on div "MLC Song Code, 3 of 8. 8 results available. Use Up and Down to choose options, …" at bounding box center [117, 311] width 175 height 36
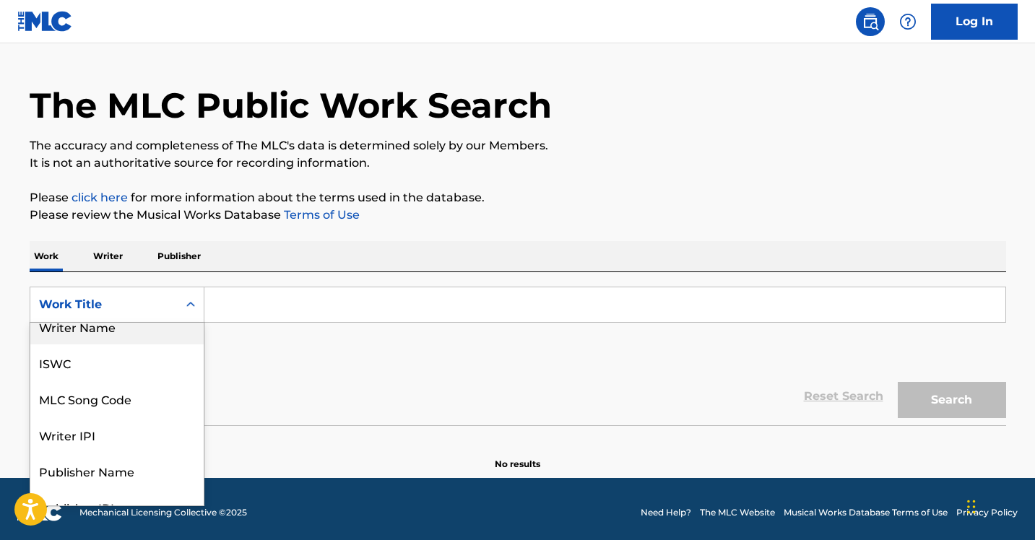
scroll to position [3, 0]
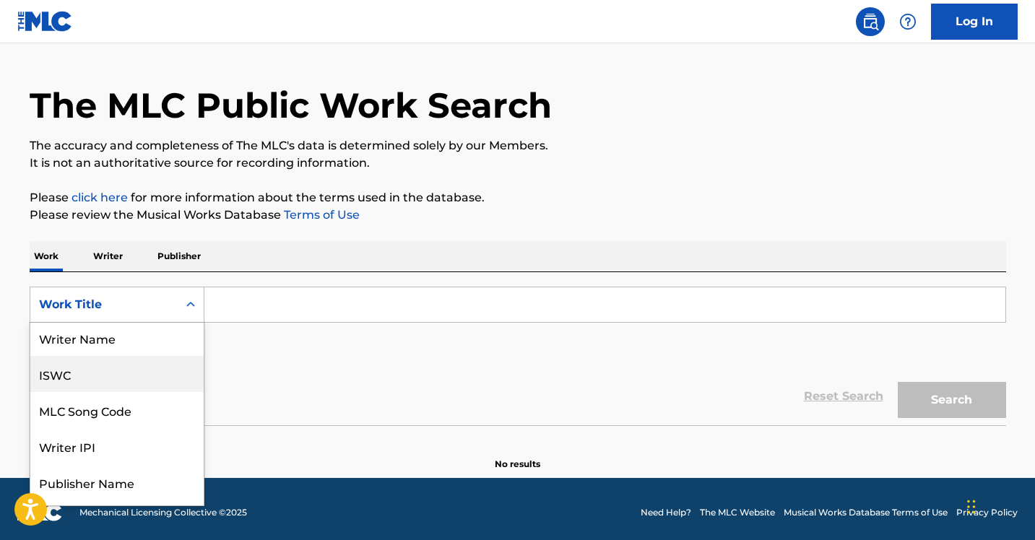
click at [144, 376] on div "ISWC" at bounding box center [116, 374] width 173 height 36
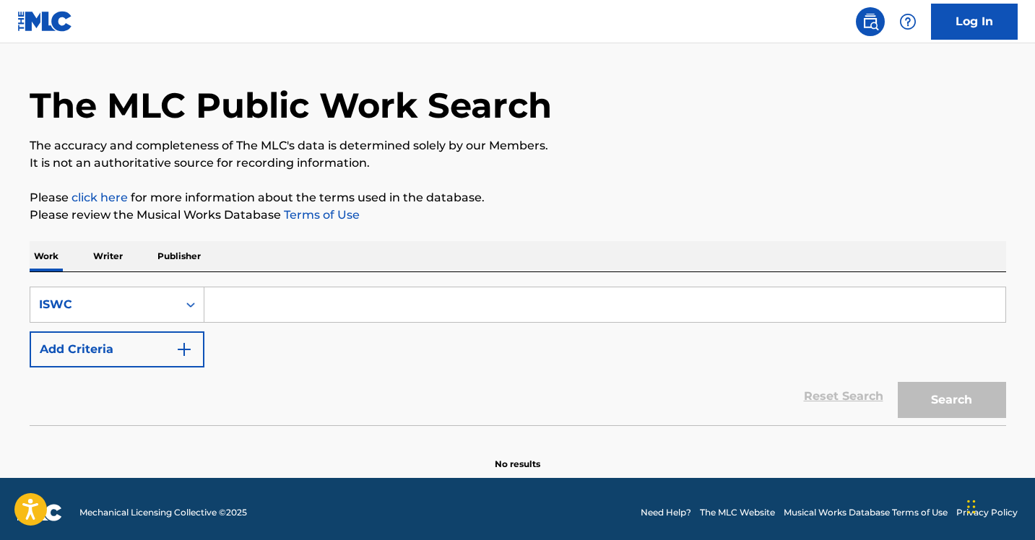
click at [252, 314] on input "Search Form" at bounding box center [604, 305] width 801 height 35
paste input "T-930.259.246-7"
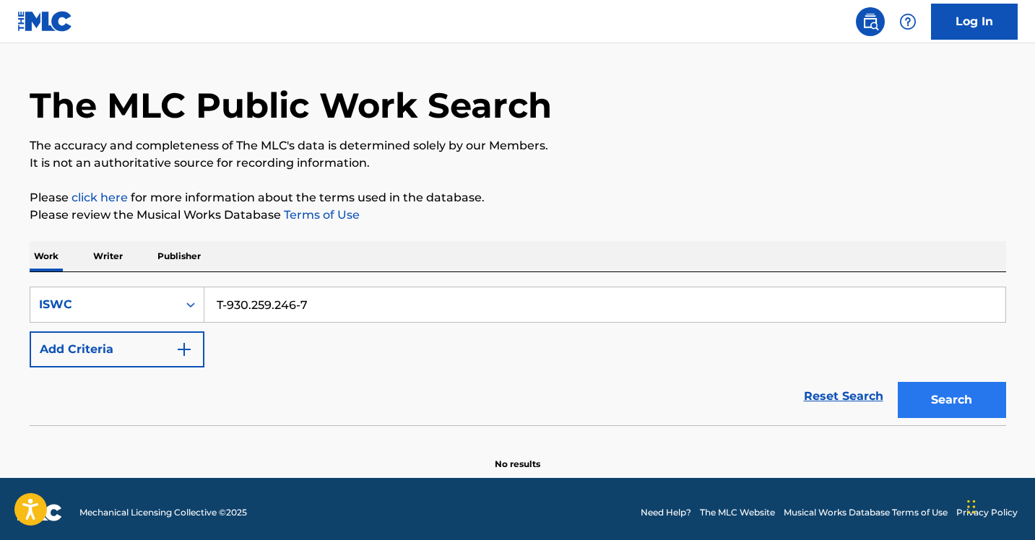
type input "T-930.259.246-7"
click at [945, 394] on button "Search" at bounding box center [952, 400] width 108 height 36
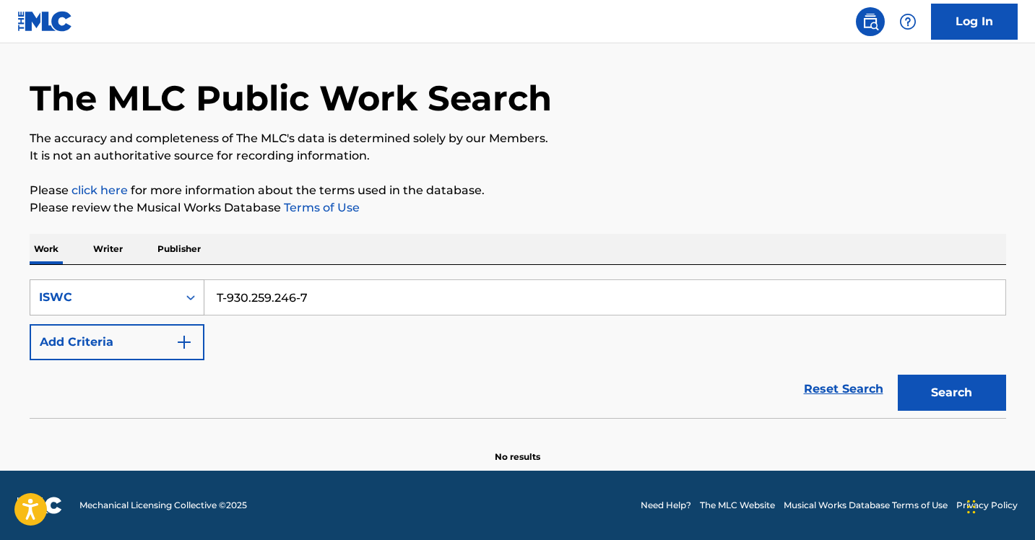
drag, startPoint x: 375, startPoint y: 298, endPoint x: 160, endPoint y: 292, distance: 215.4
click at [160, 292] on div "SearchWithCriteria149427a8-01ad-42ed-b703-7a94a49dab6d ISWC T-930.259.246-7" at bounding box center [518, 298] width 977 height 36
click at [898, 375] on button "Search" at bounding box center [952, 393] width 108 height 36
